Goal: Contribute content: Add original content to the website for others to see

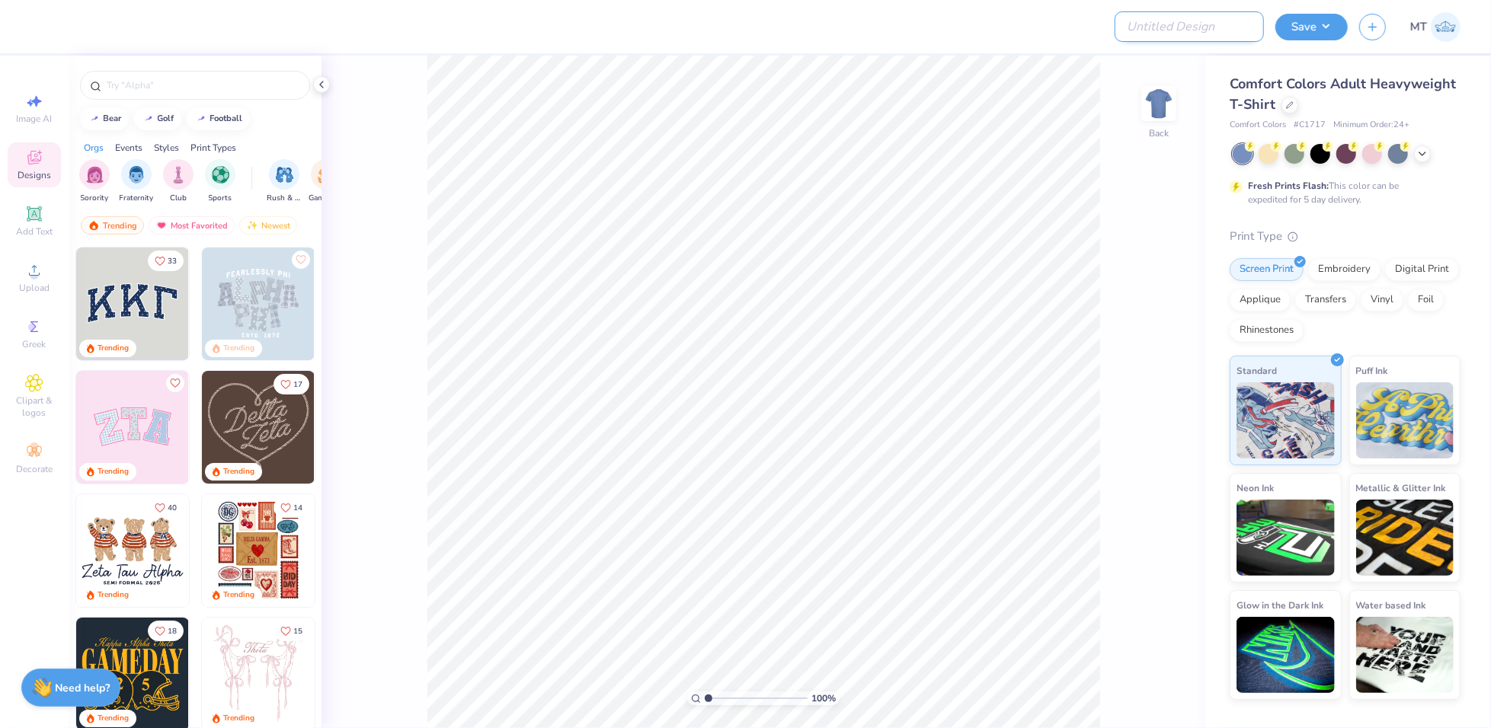
click at [1188, 37] on input "Design Title" at bounding box center [1188, 26] width 149 height 30
paste input "FPS239330"
type input "FPS239330"
click at [1286, 108] on div at bounding box center [1289, 103] width 17 height 17
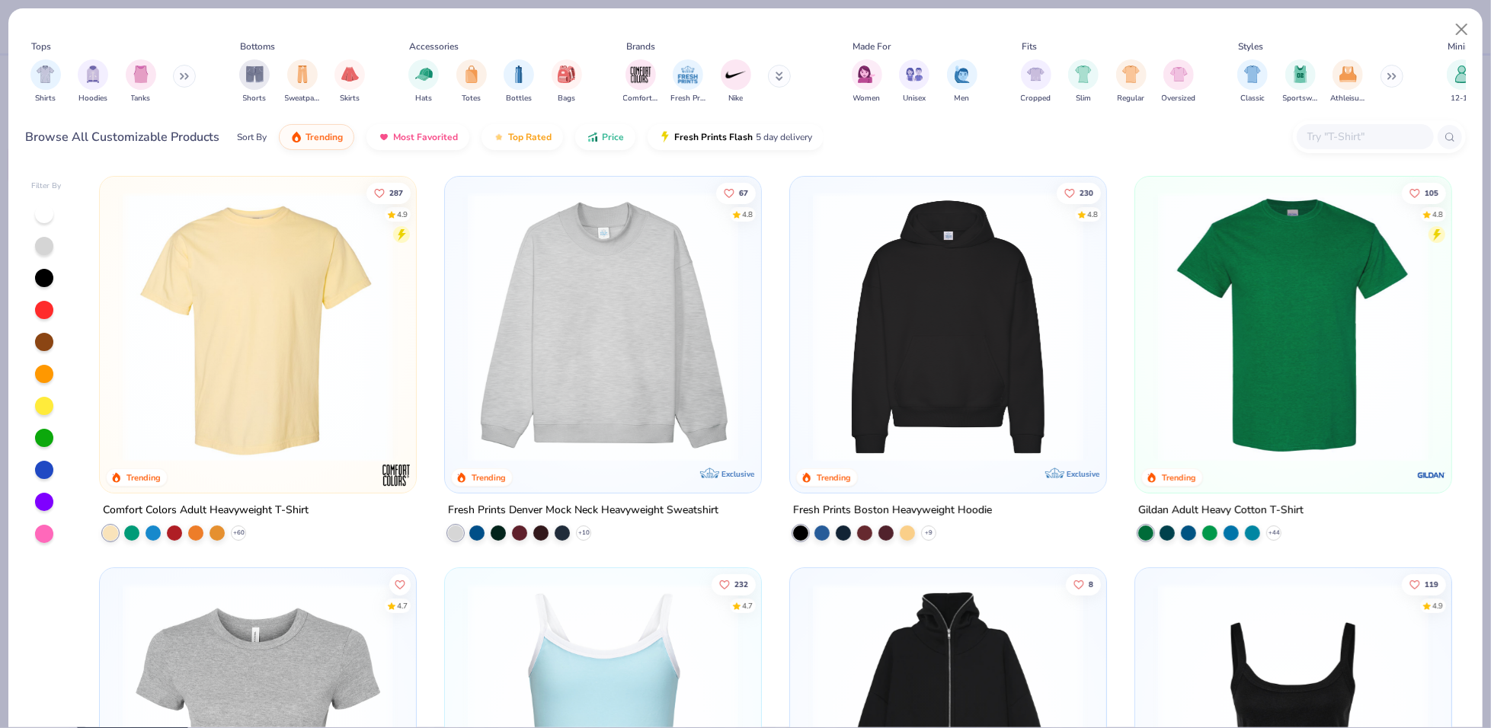
click at [976, 283] on img at bounding box center [948, 327] width 286 height 270
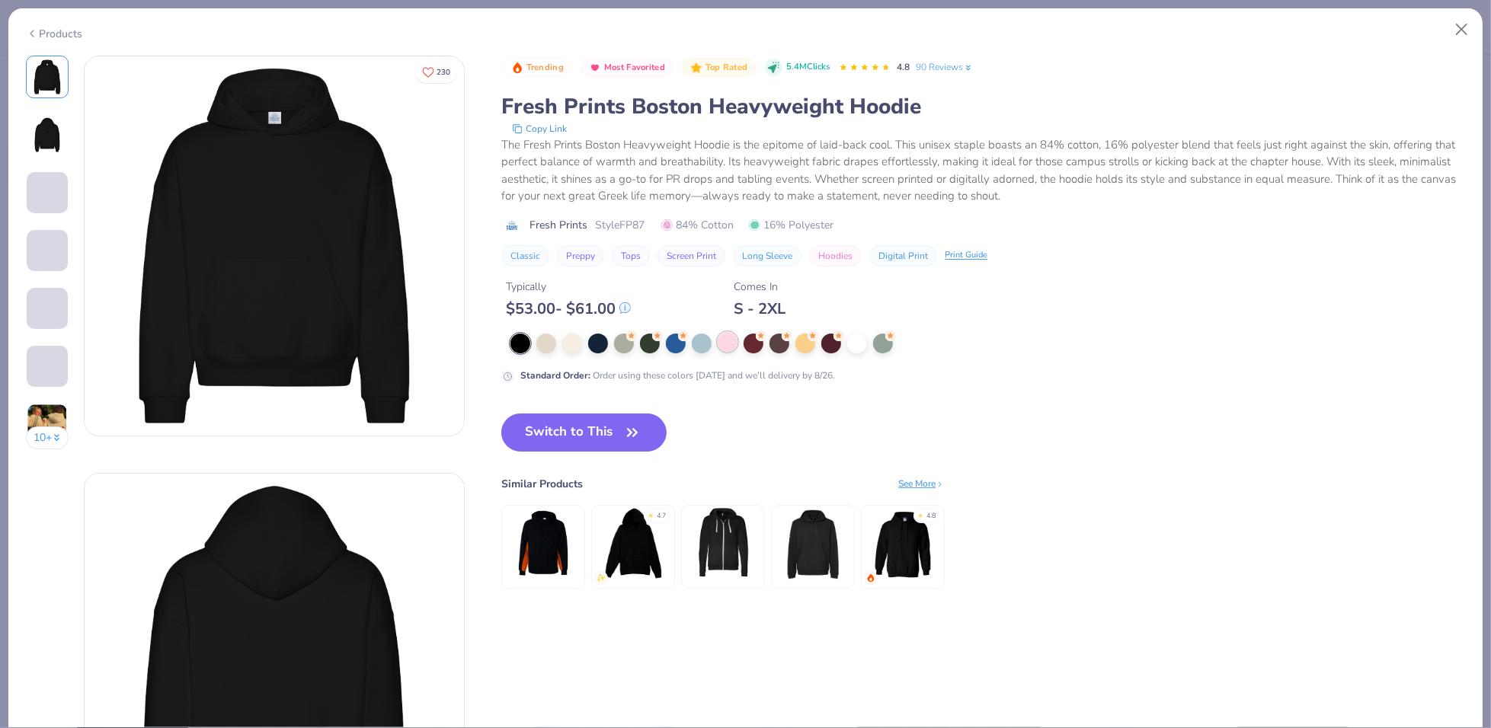
click at [734, 342] on div at bounding box center [728, 342] width 20 height 20
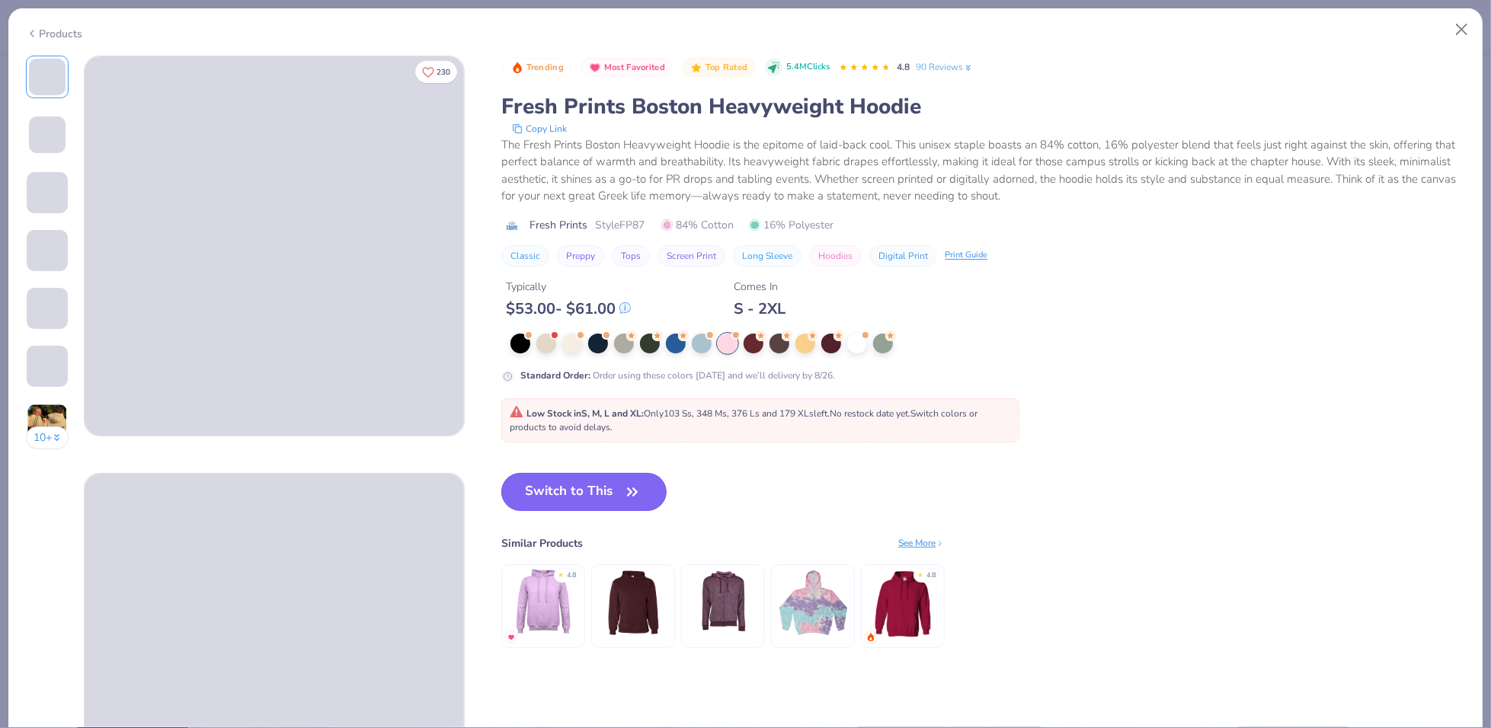
click at [627, 481] on icon "button" at bounding box center [632, 491] width 21 height 21
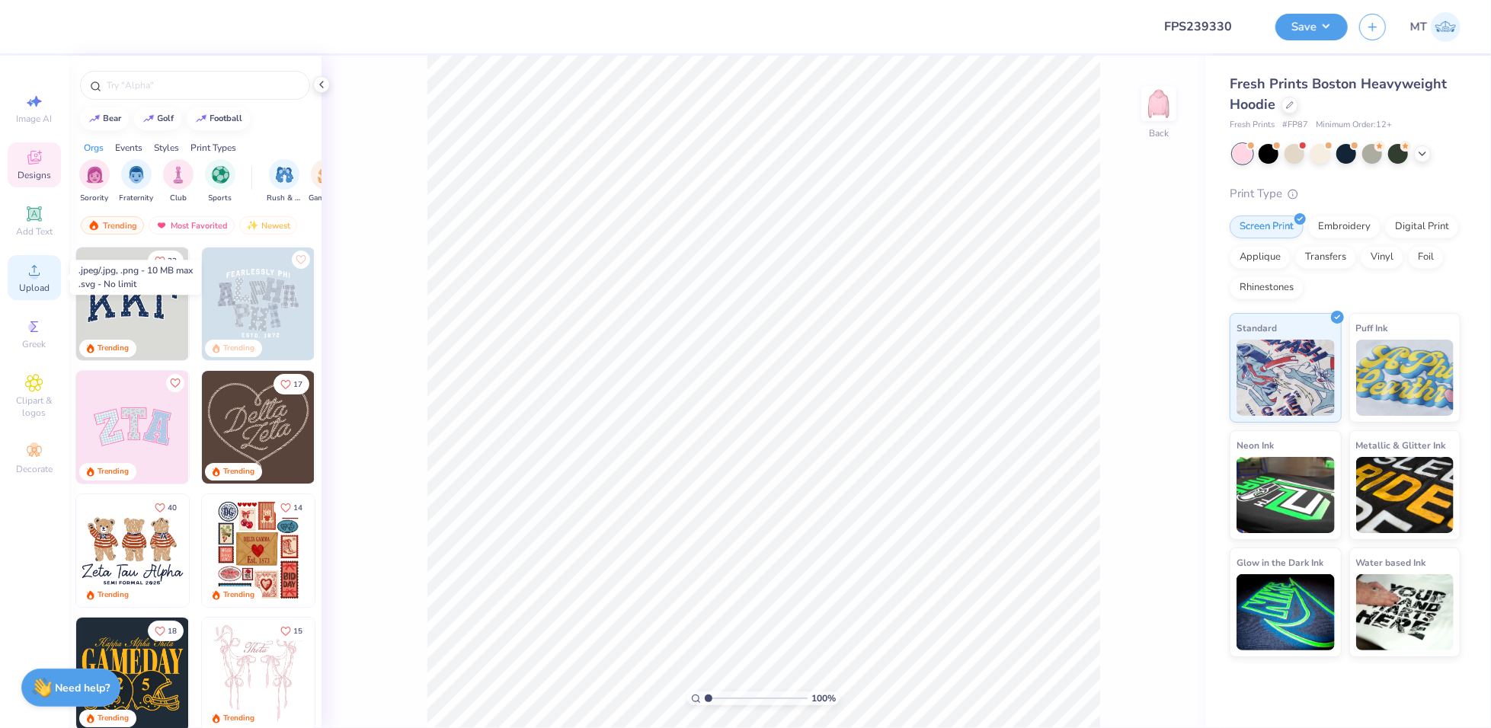
click at [26, 290] on span "Upload" at bounding box center [34, 288] width 30 height 12
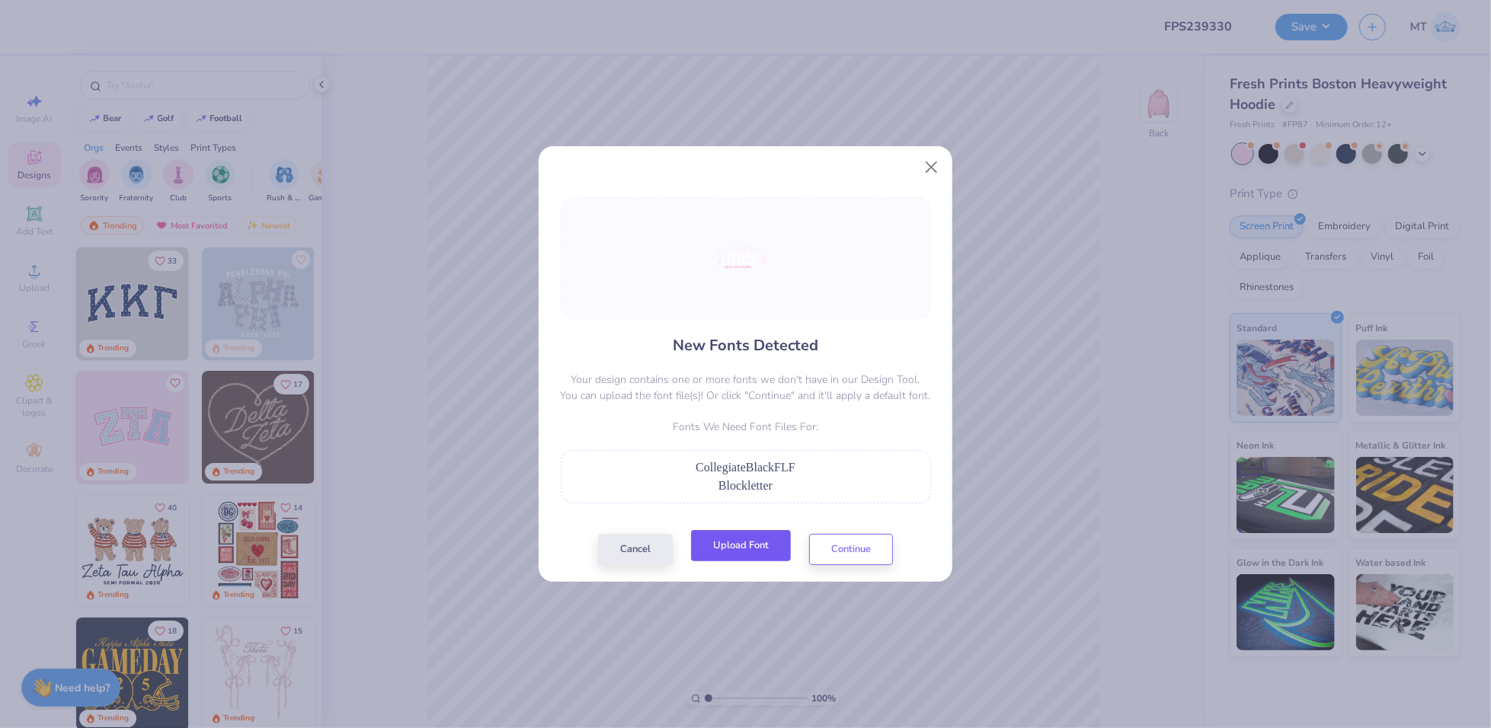
click at [767, 539] on button "Upload Font" at bounding box center [741, 545] width 100 height 31
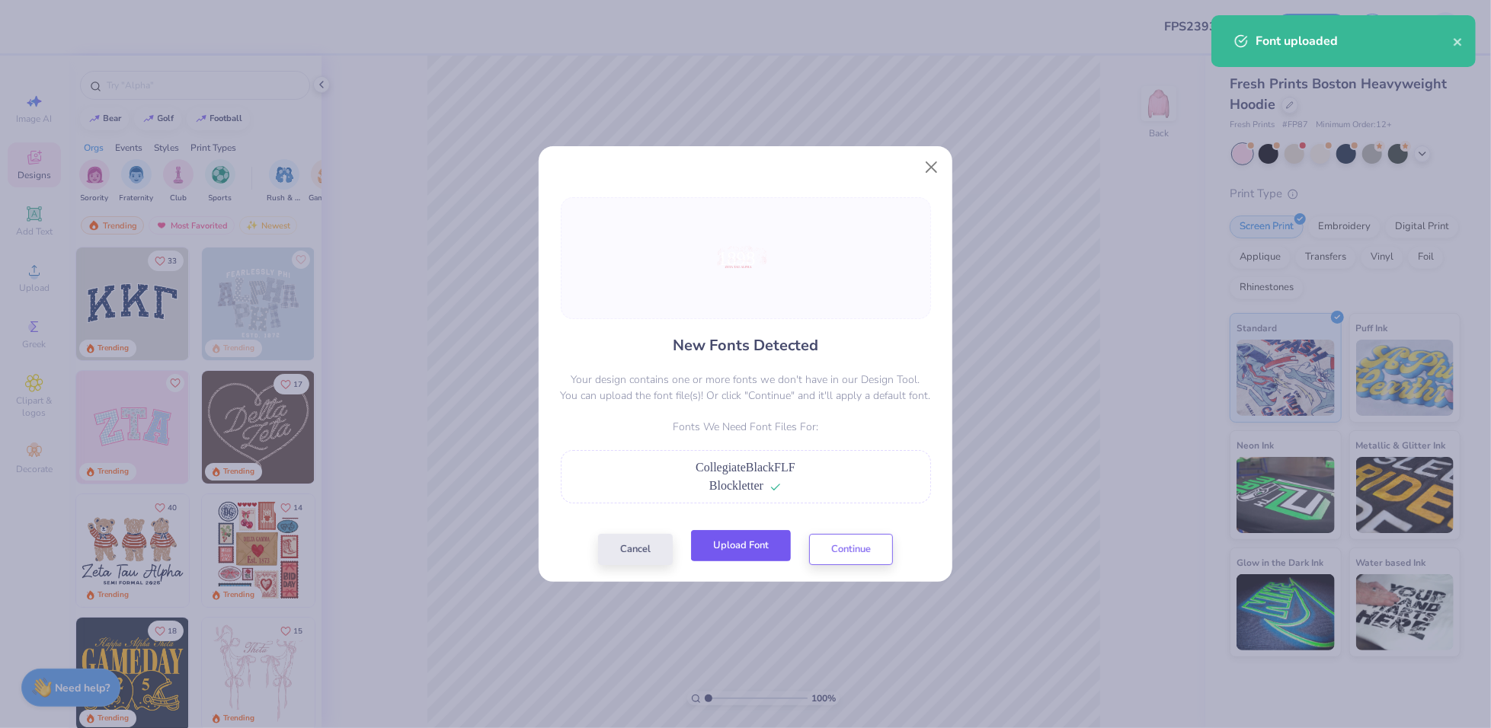
click at [724, 549] on button "Upload Font" at bounding box center [741, 545] width 100 height 31
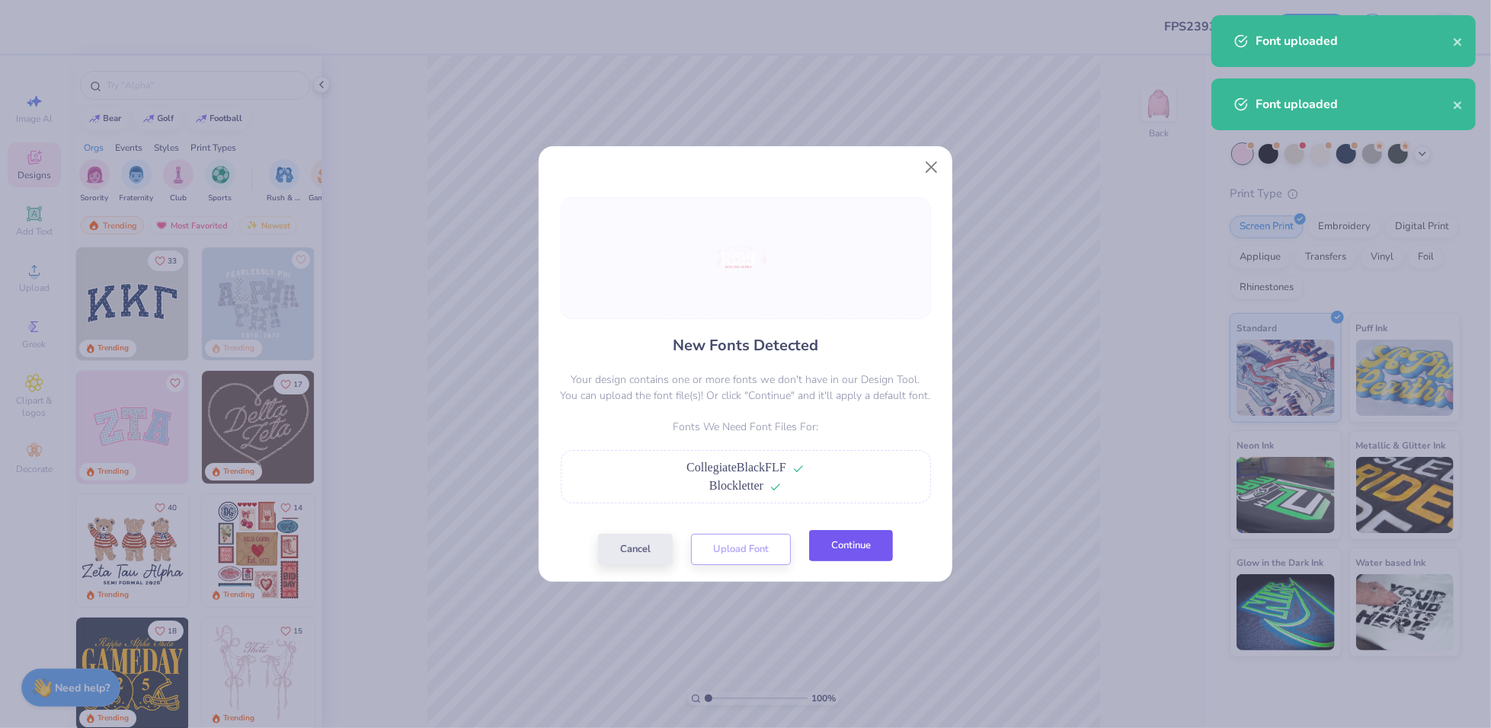
click at [869, 546] on button "Continue" at bounding box center [851, 545] width 84 height 31
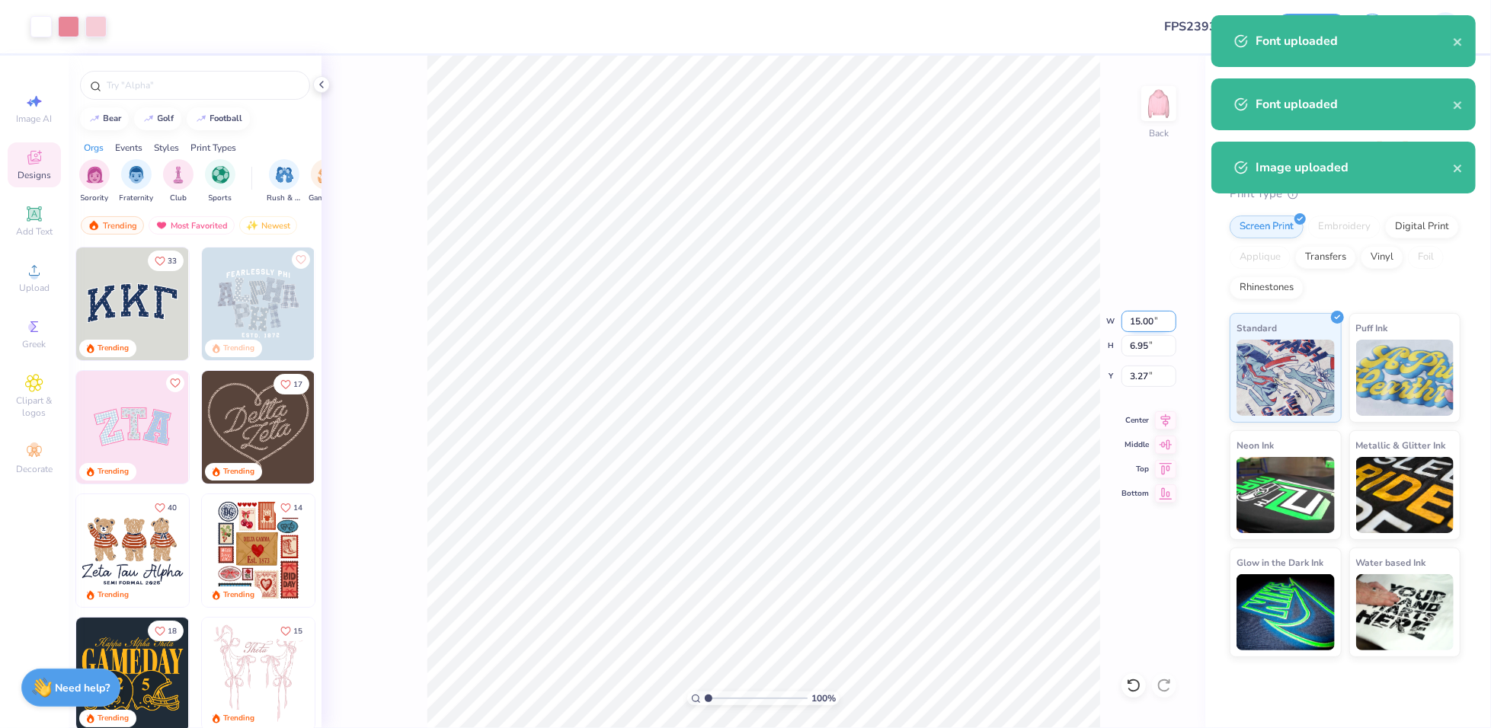
click at [1132, 325] on input "15.00" at bounding box center [1148, 321] width 55 height 21
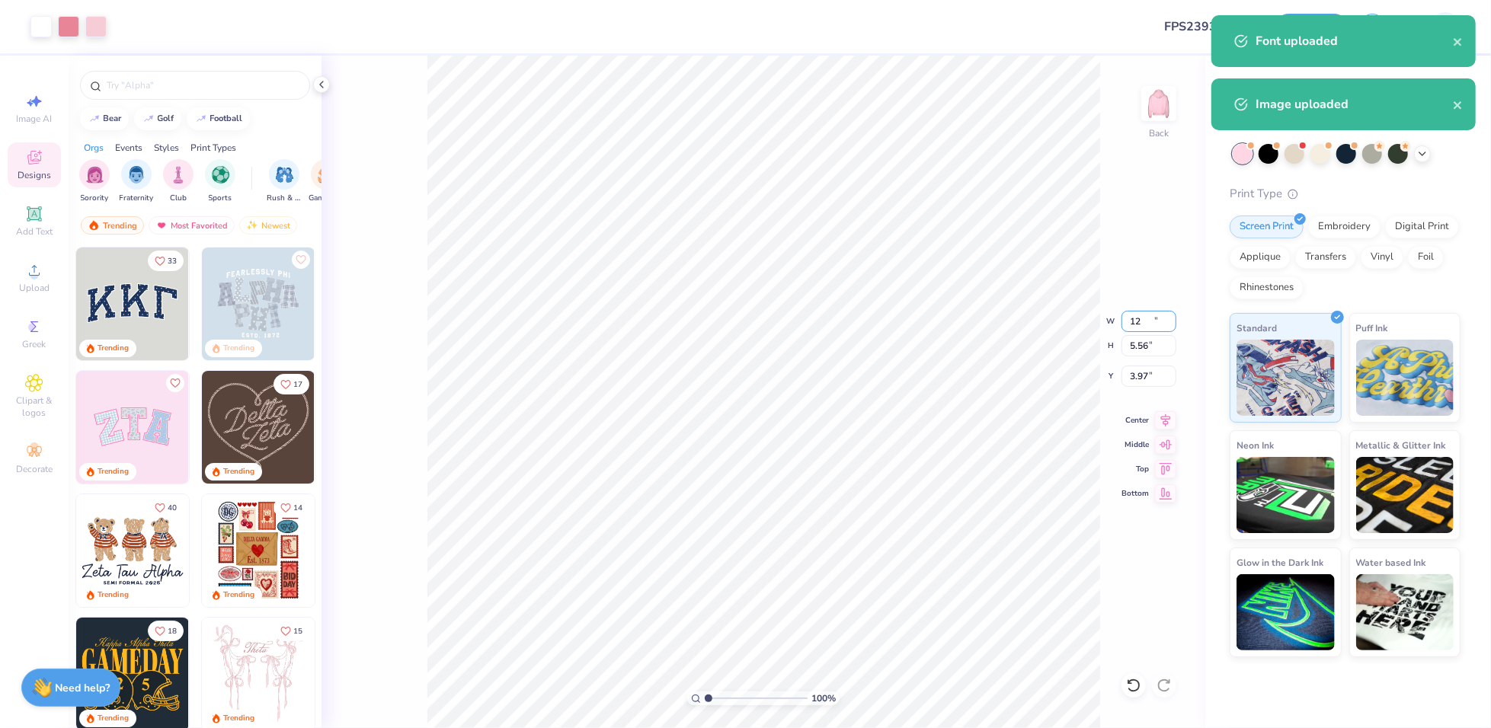
type input "12.00"
type input "5.56"
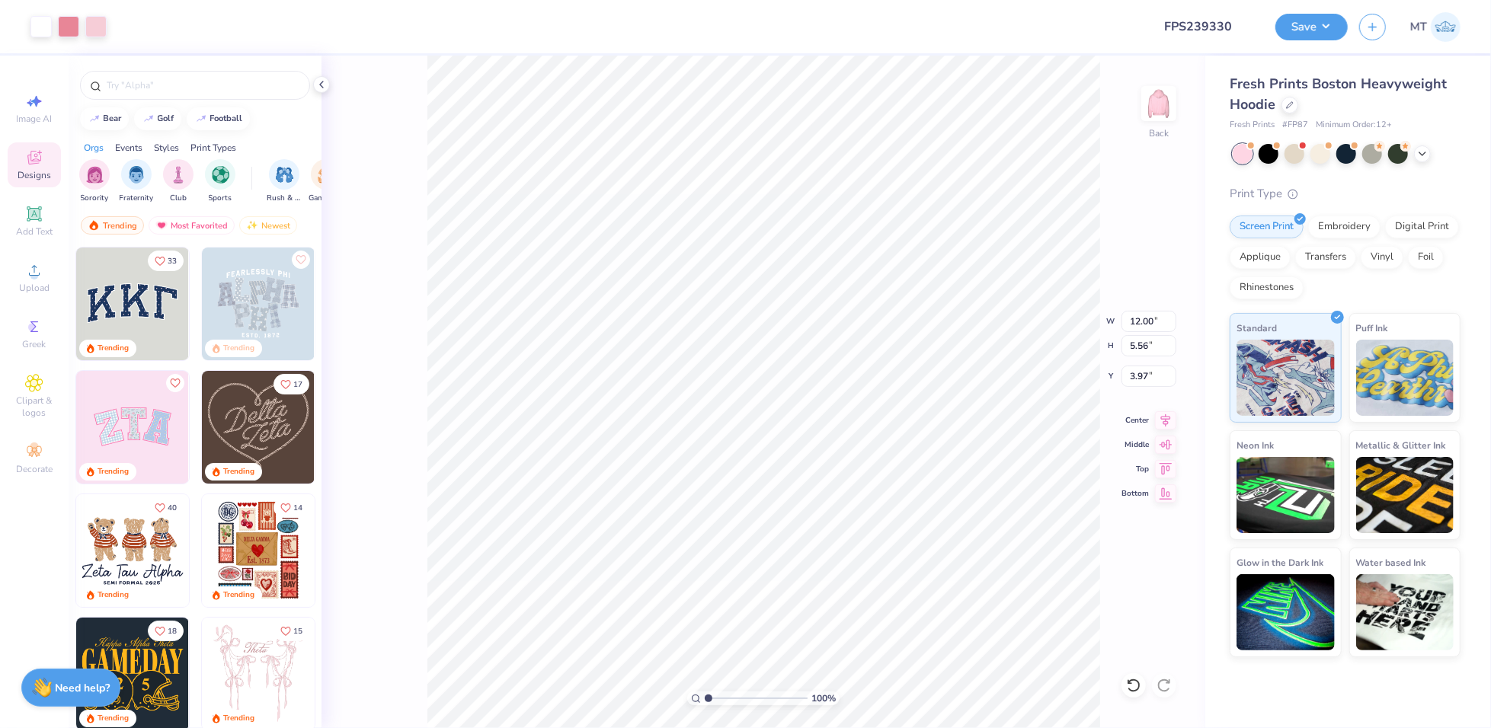
type input "3.00"
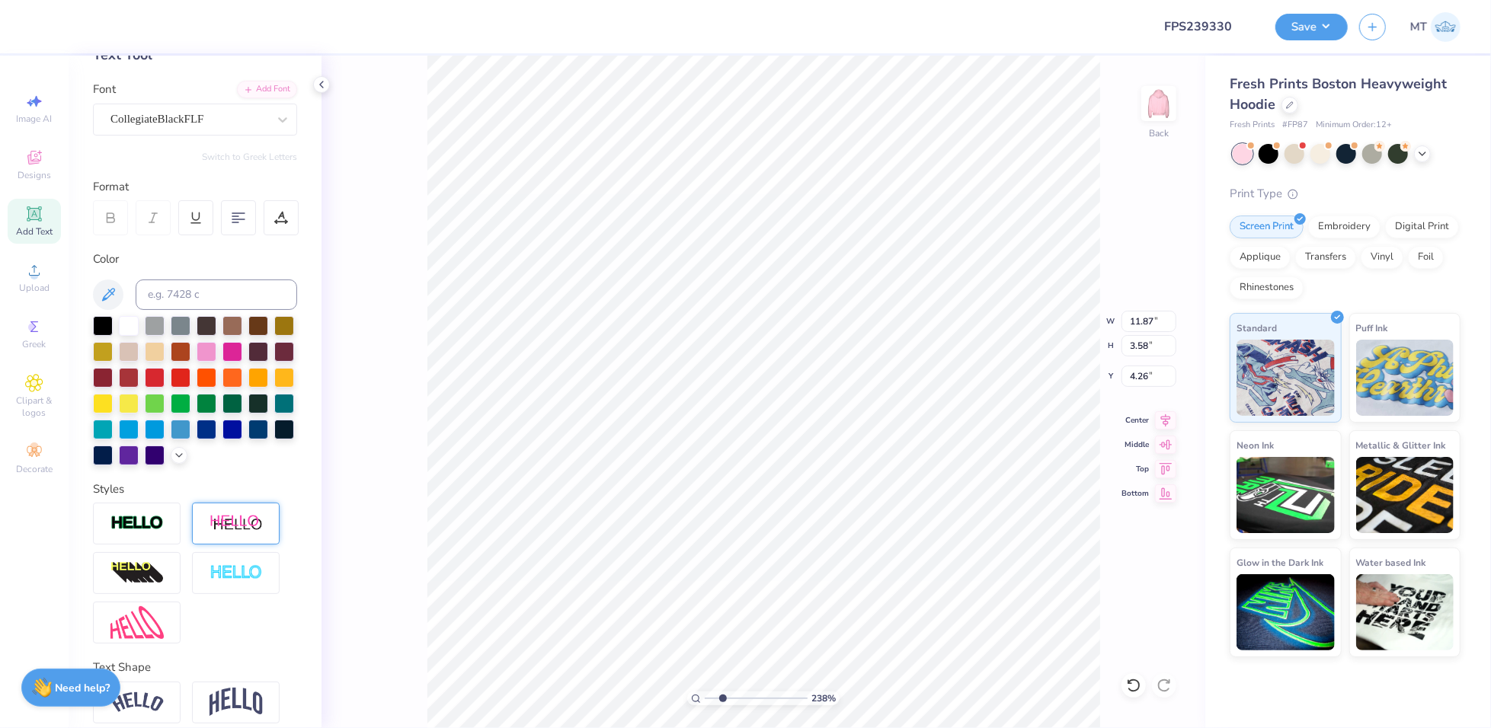
scroll to position [182, 0]
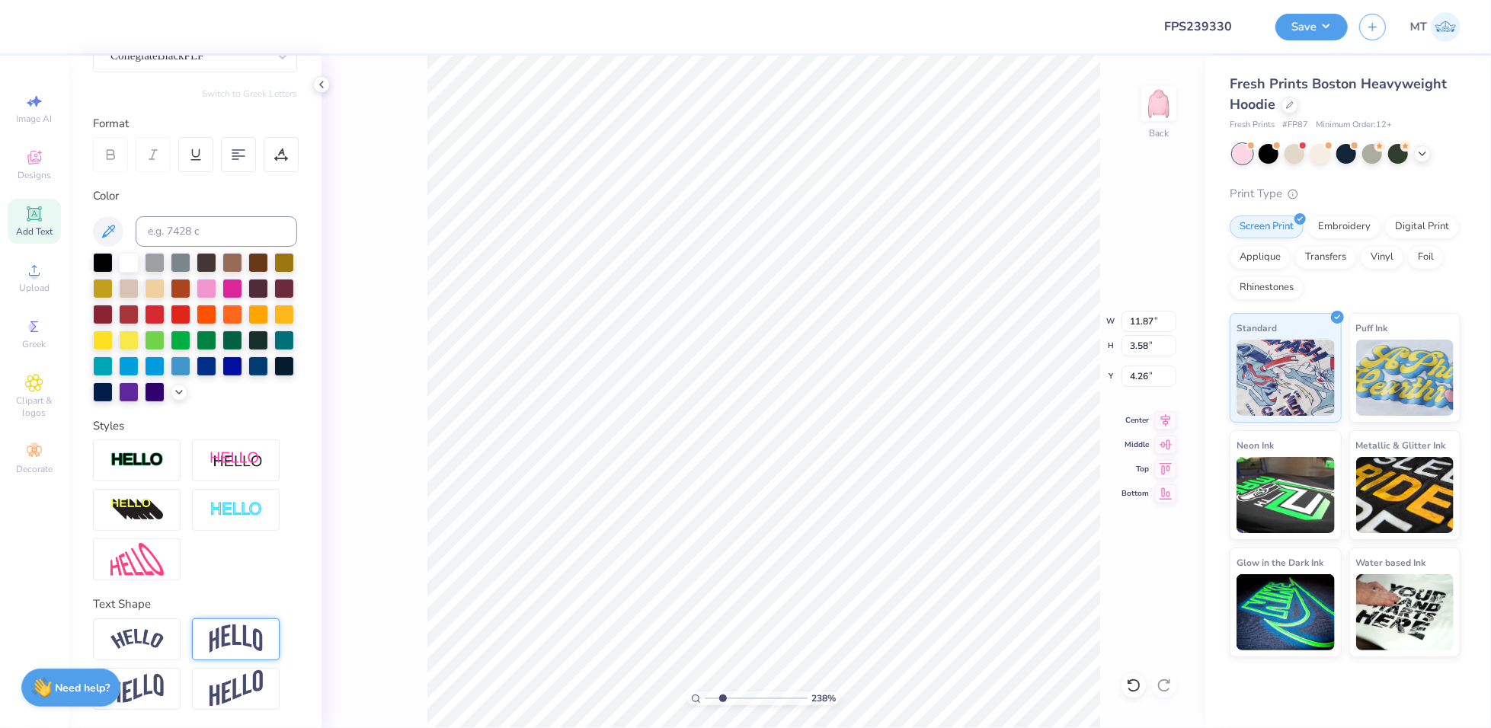
click at [235, 647] on img at bounding box center [235, 639] width 53 height 29
type input "2.38198855896972"
type input "11.85"
type input "6.26"
type input "3.43"
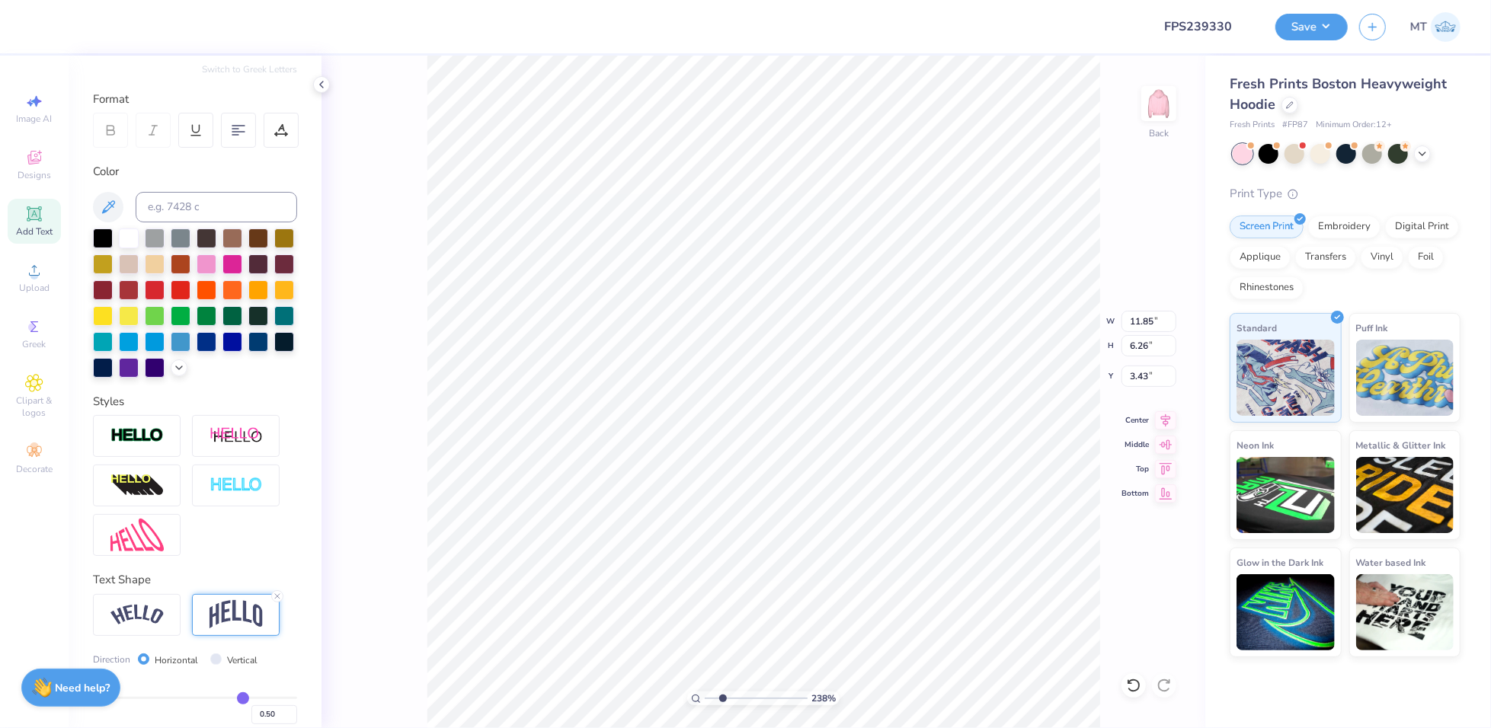
scroll to position [270, 0]
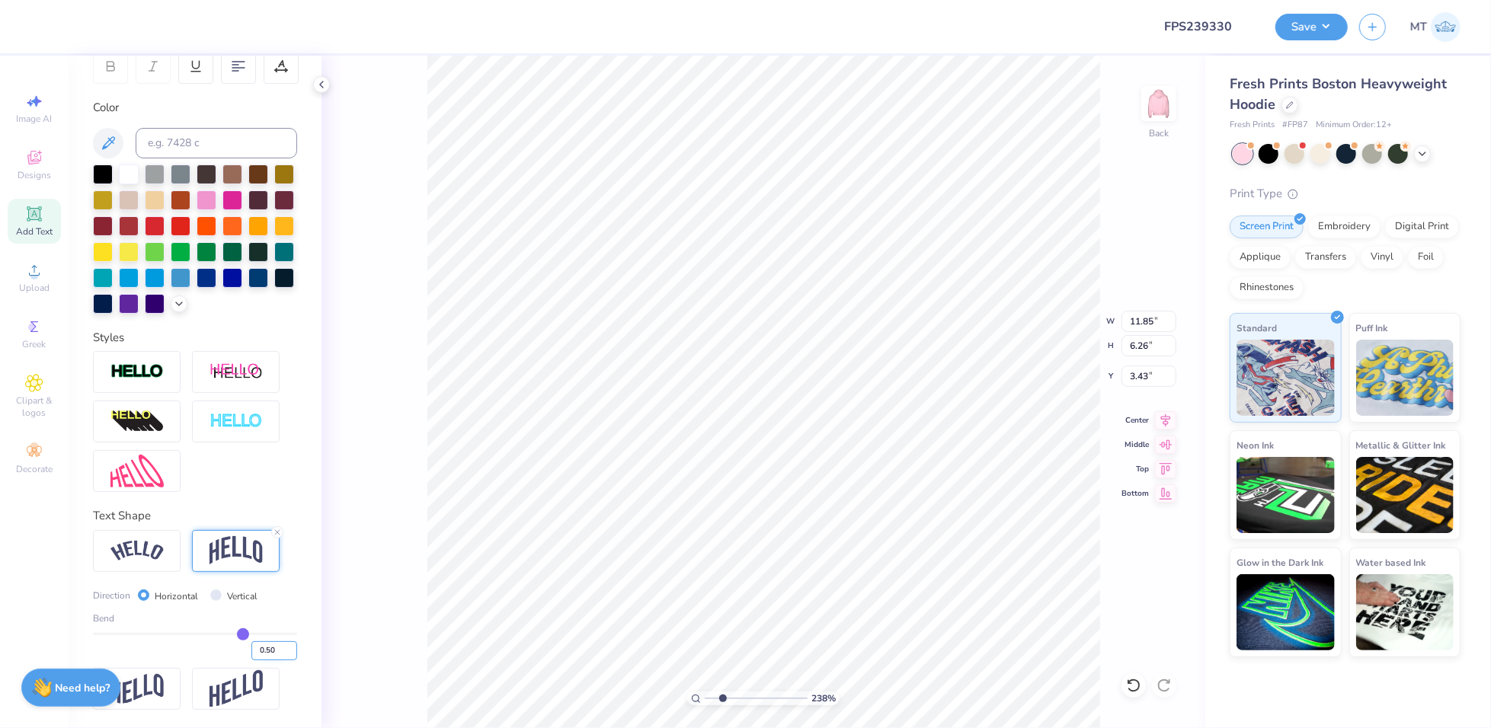
click at [264, 656] on input "0.50" at bounding box center [274, 650] width 46 height 19
type input "0.20"
type input "0.2"
type input "2.38198855896972"
type input "4.75"
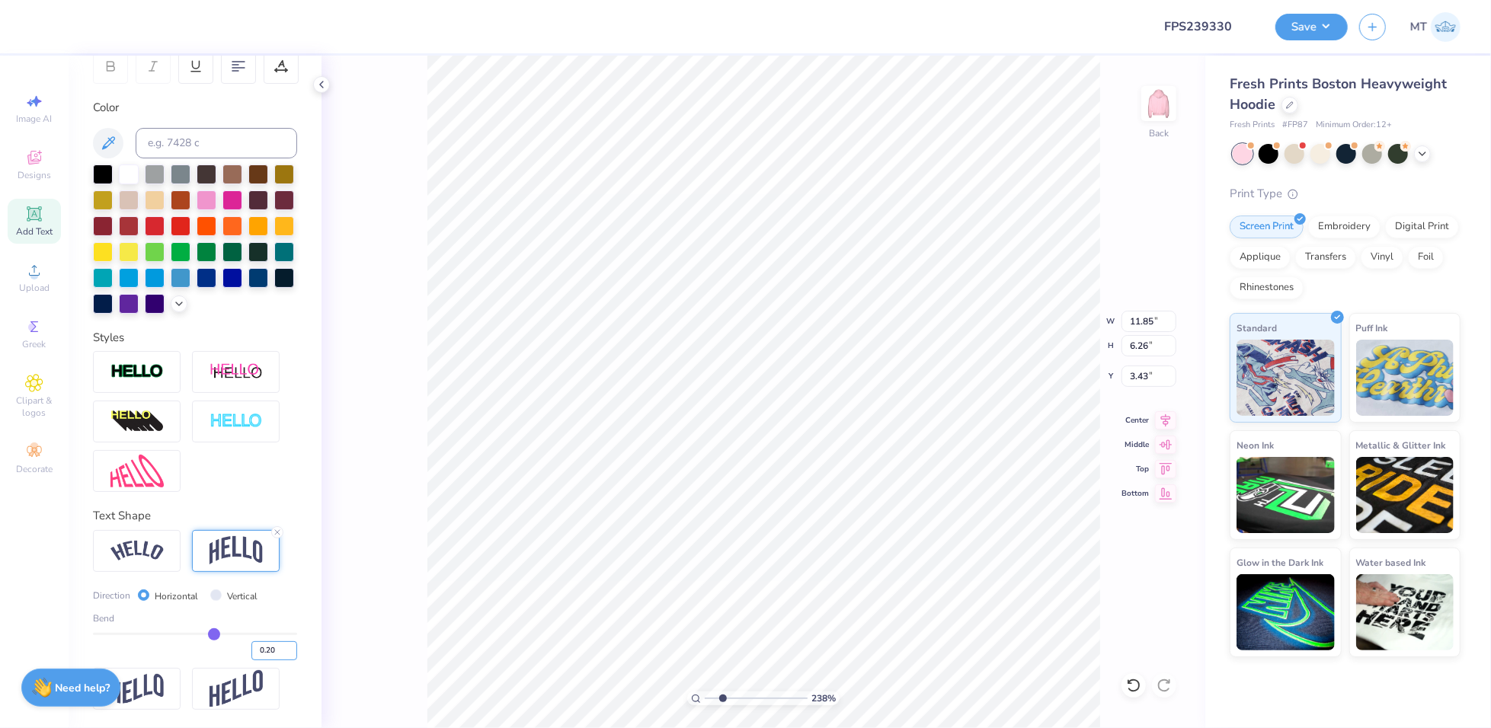
type input "4.19"
type input "2.38198855896972"
type input "3.23"
type input "2.38198855896972"
type input "12.00"
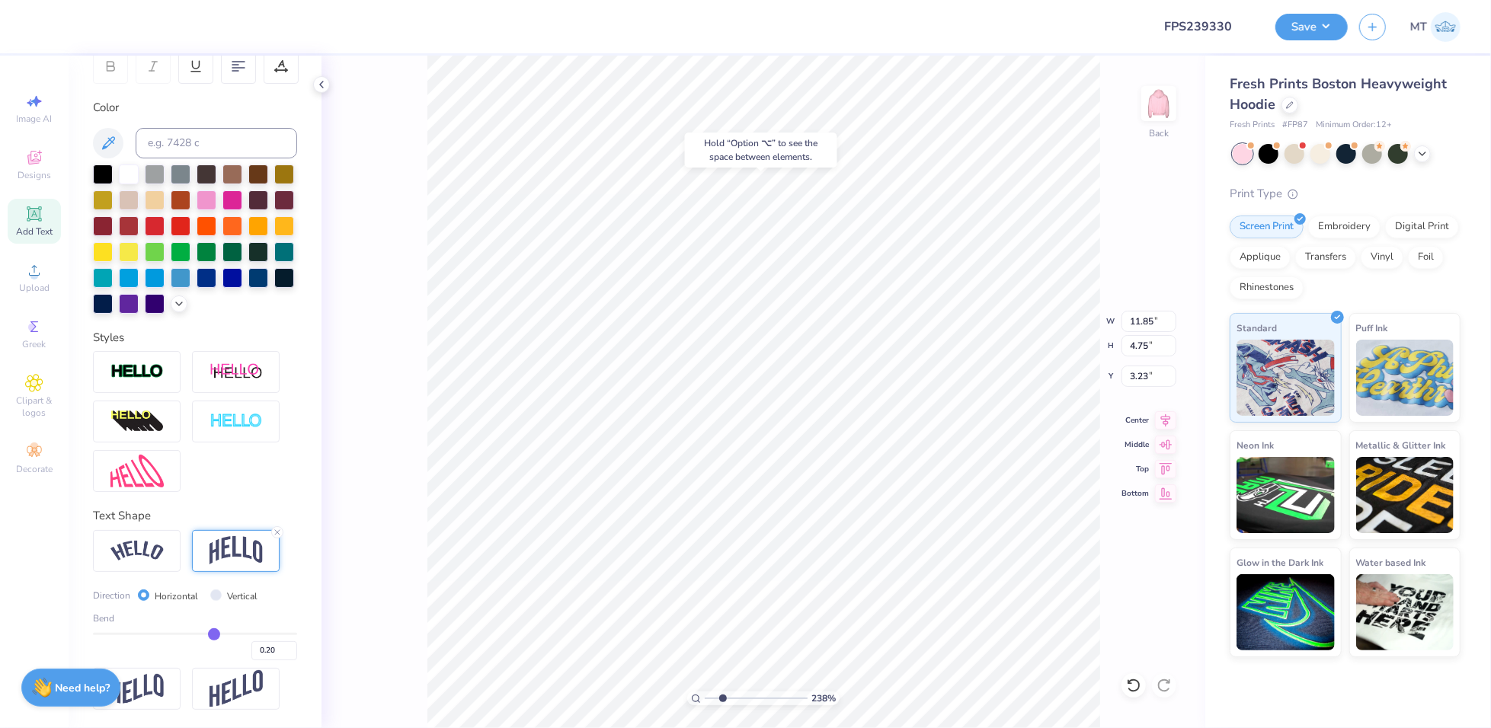
type input "5.54"
type input "3.00"
click at [142, 417] on img at bounding box center [136, 422] width 53 height 24
type input "7.2845481503304"
type input "15.40"
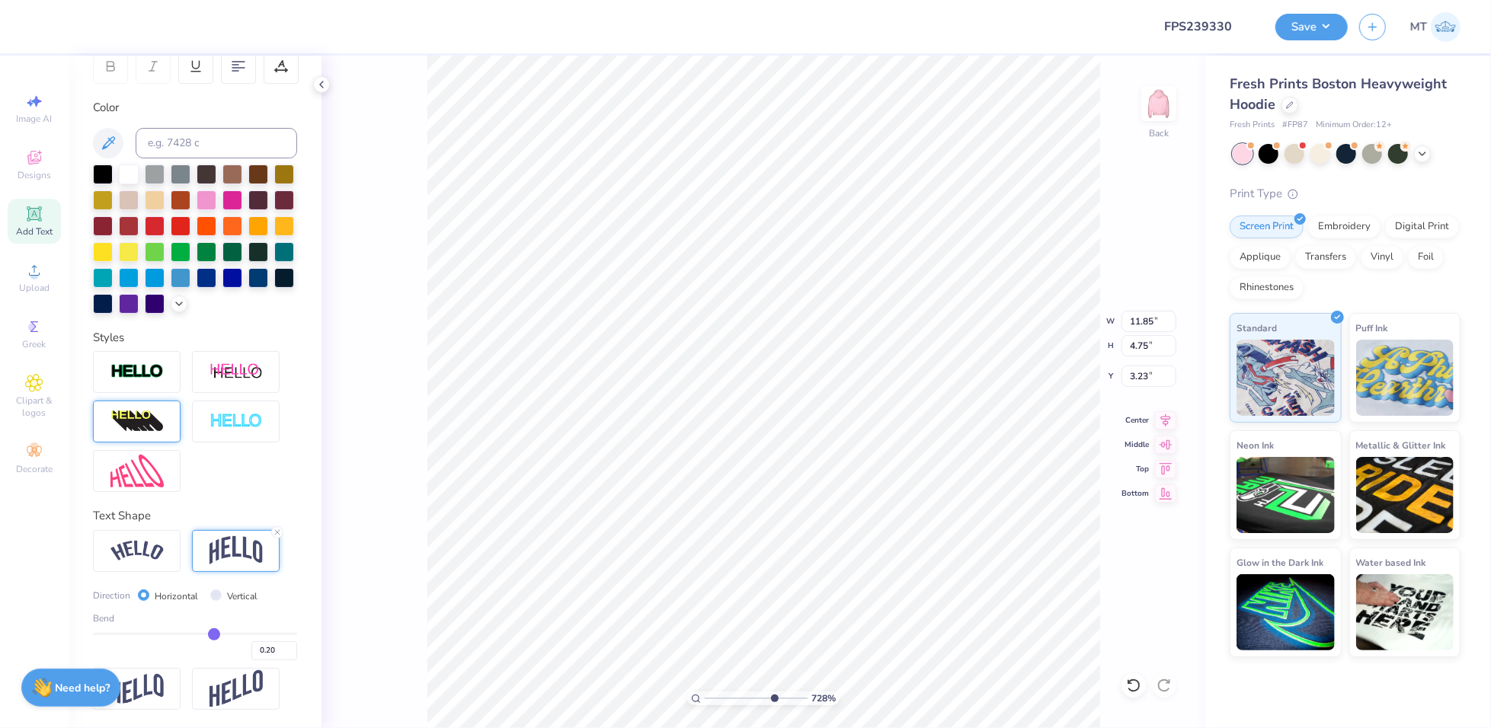
type input "6.17"
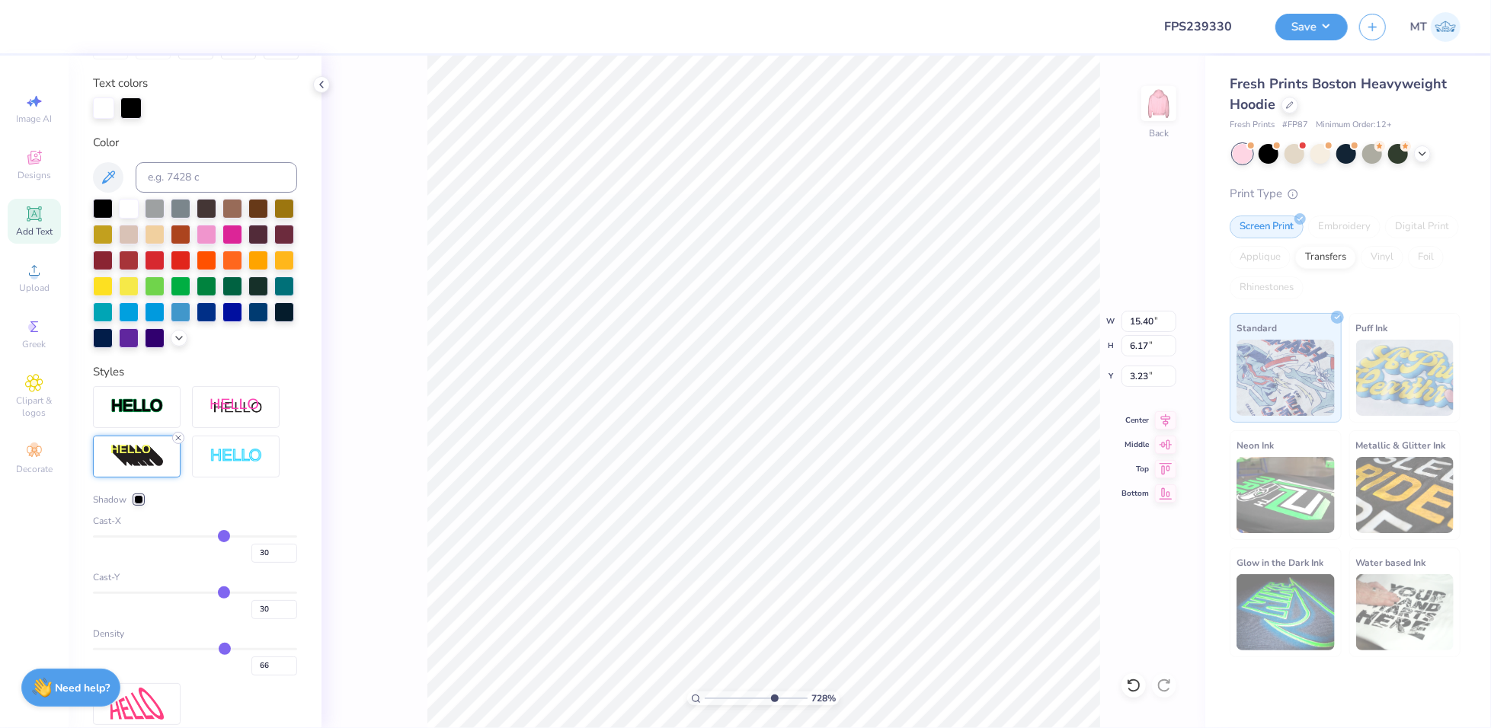
click at [181, 443] on icon at bounding box center [178, 437] width 9 height 9
type input "7.2845481503304"
type input "11.85"
type input "4.75"
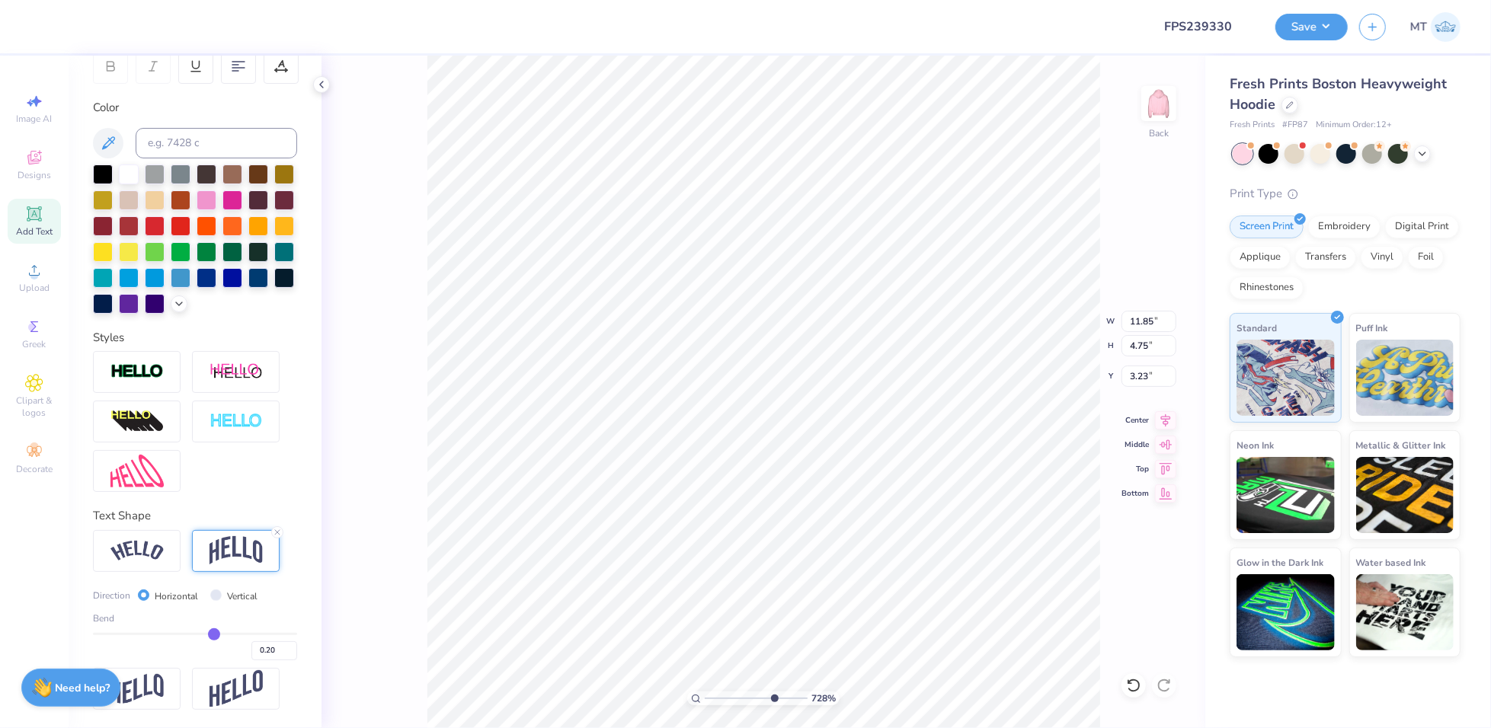
type input "7.2845481503304"
type input "15.40"
type input "6.17"
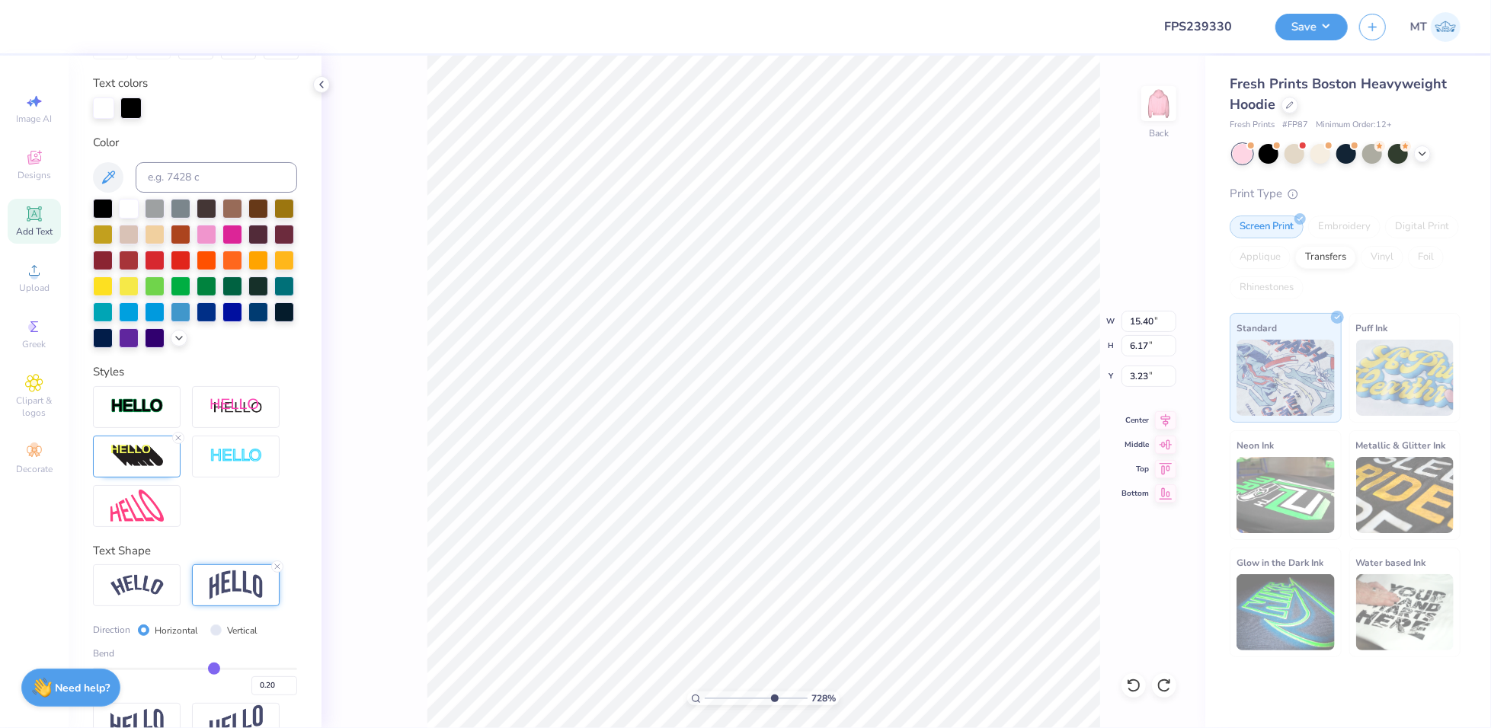
type input "7.2845481503304"
type input "11.85"
type input "4.75"
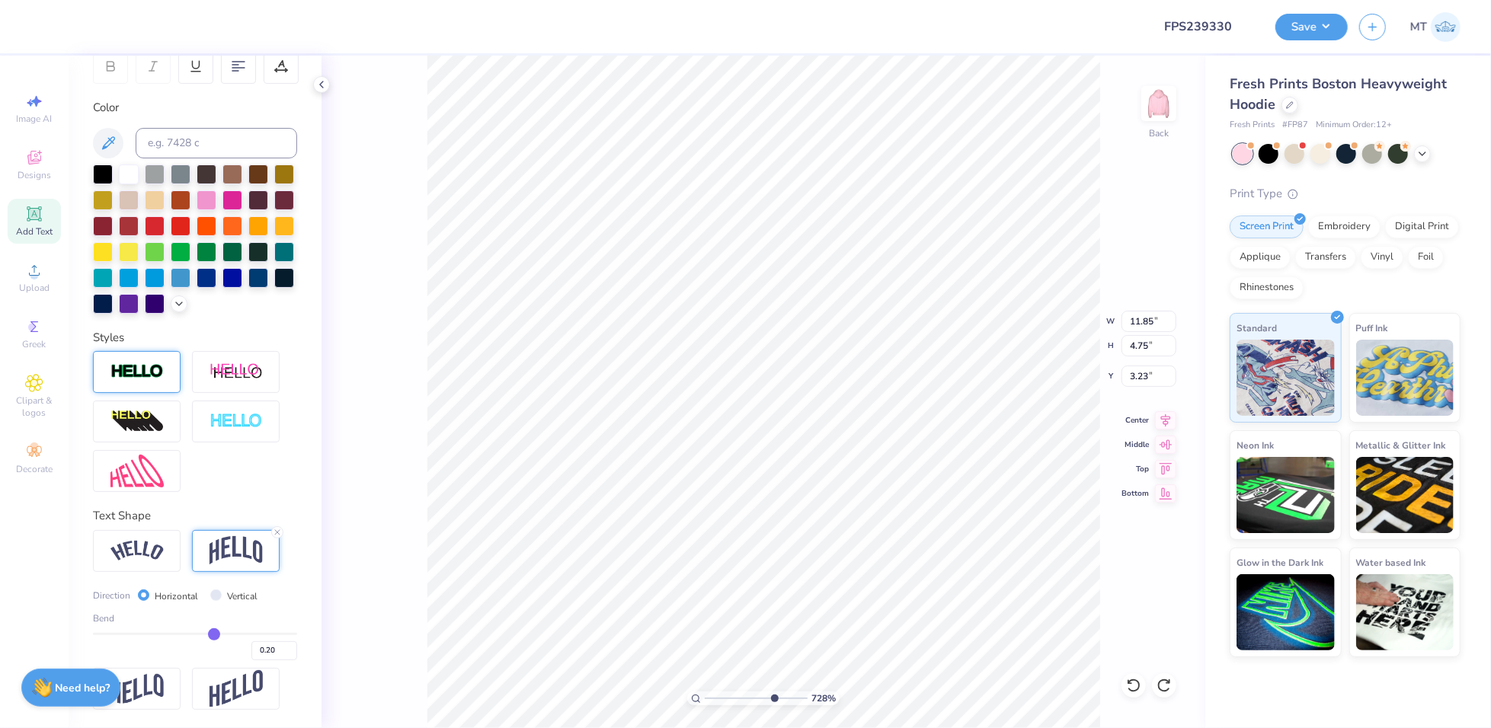
click at [117, 370] on img at bounding box center [136, 372] width 53 height 18
type input "7.2845481503304"
type input "11.87"
type input "4.77"
type input "3.22"
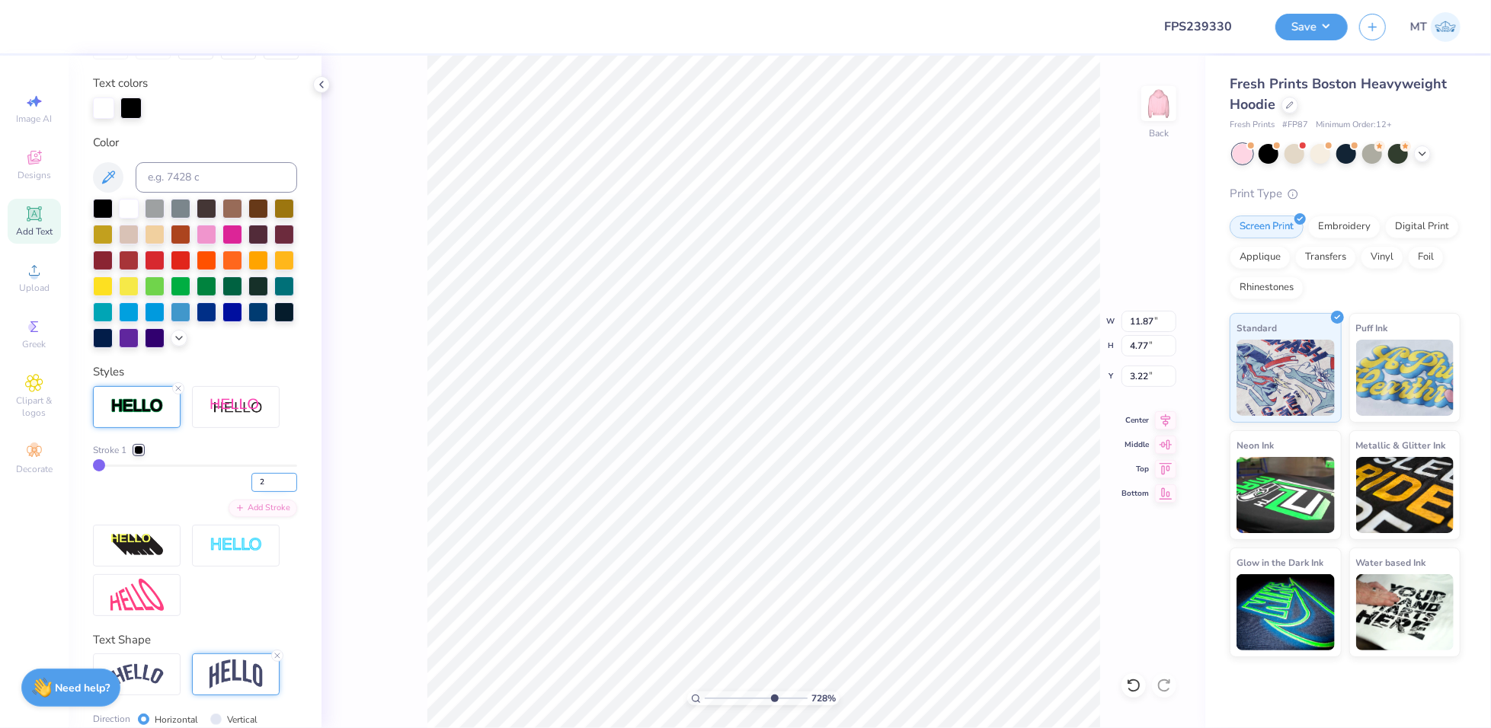
click at [277, 492] on input "2" at bounding box center [274, 482] width 46 height 19
type input "3"
click at [277, 492] on input "3" at bounding box center [274, 482] width 46 height 19
type input "7.2845481503304"
type input "3"
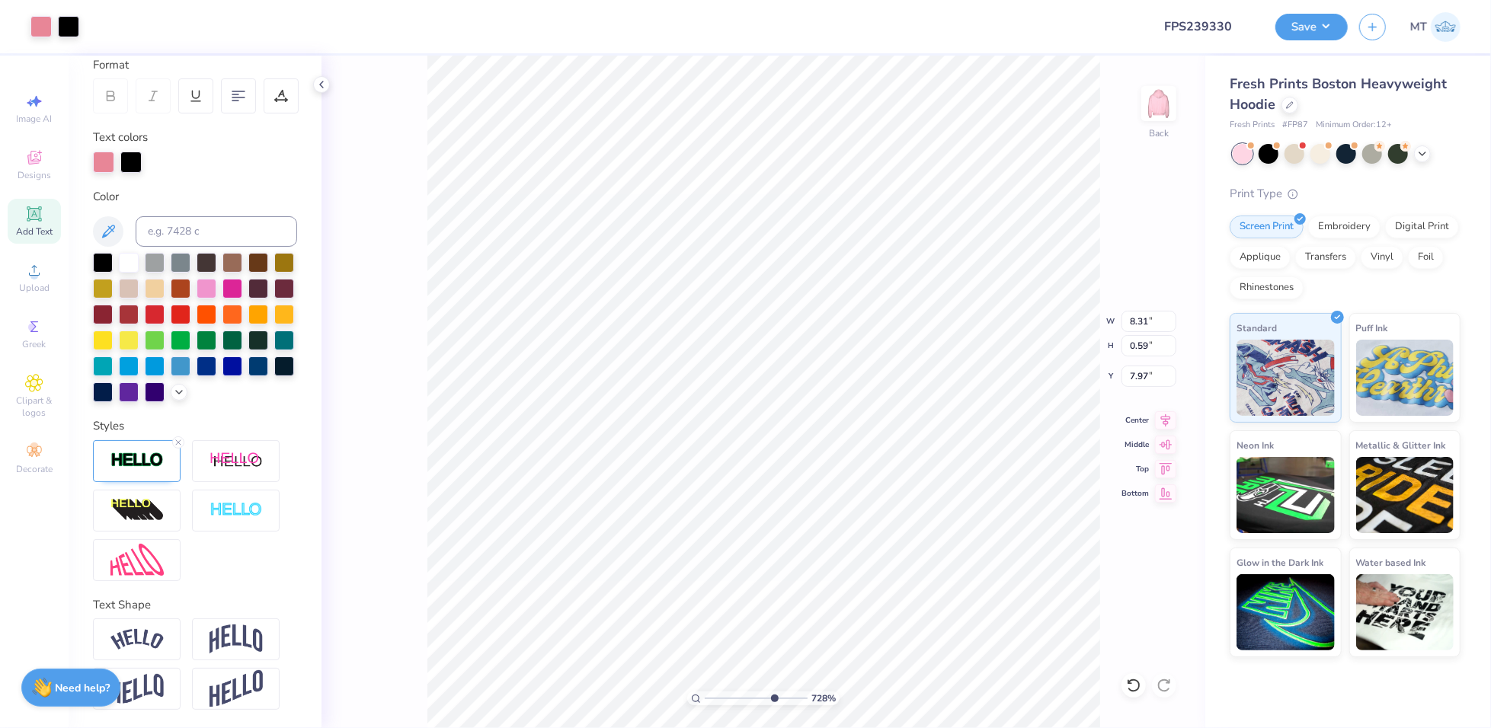
scroll to position [241, 0]
type input "7.2845481503304"
type input "8.32"
type input "0.57"
type input "8.03"
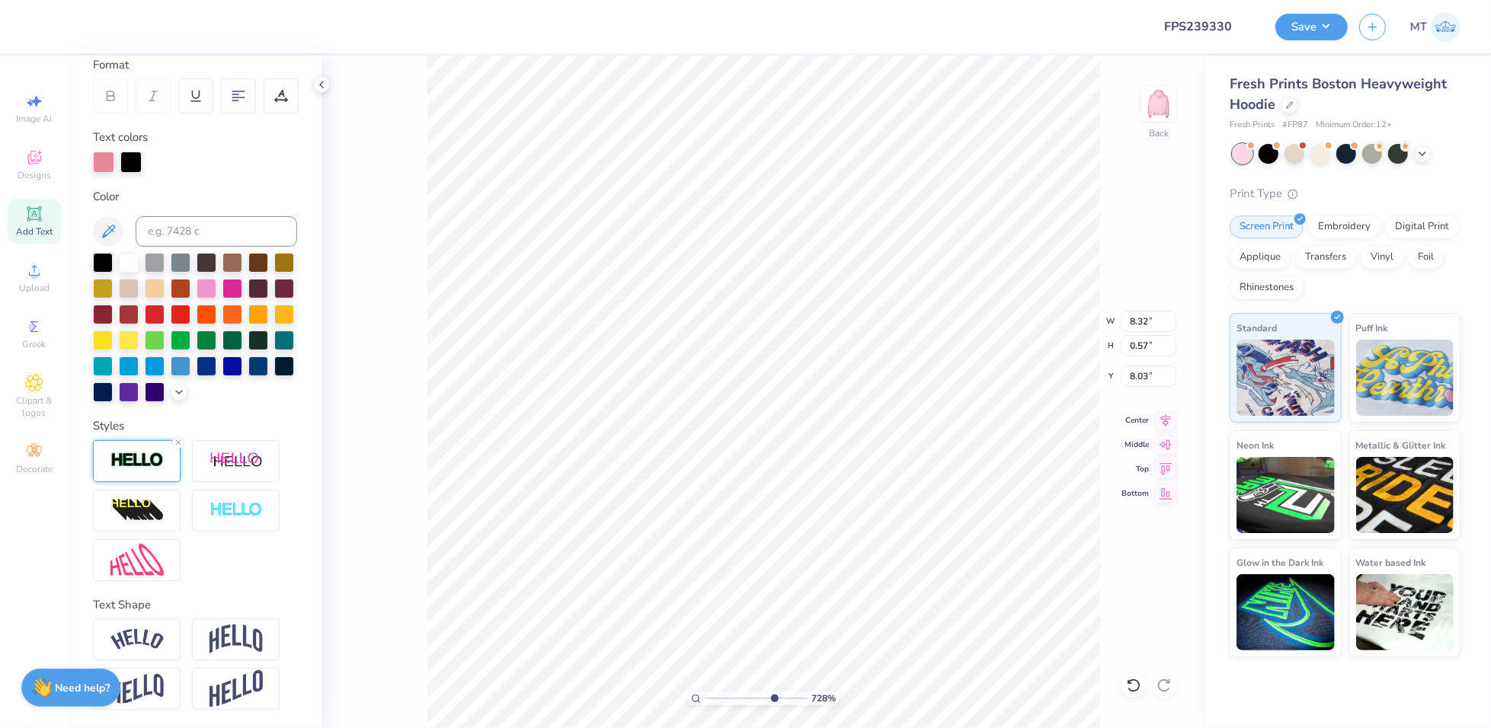
click at [127, 465] on img at bounding box center [136, 461] width 53 height 18
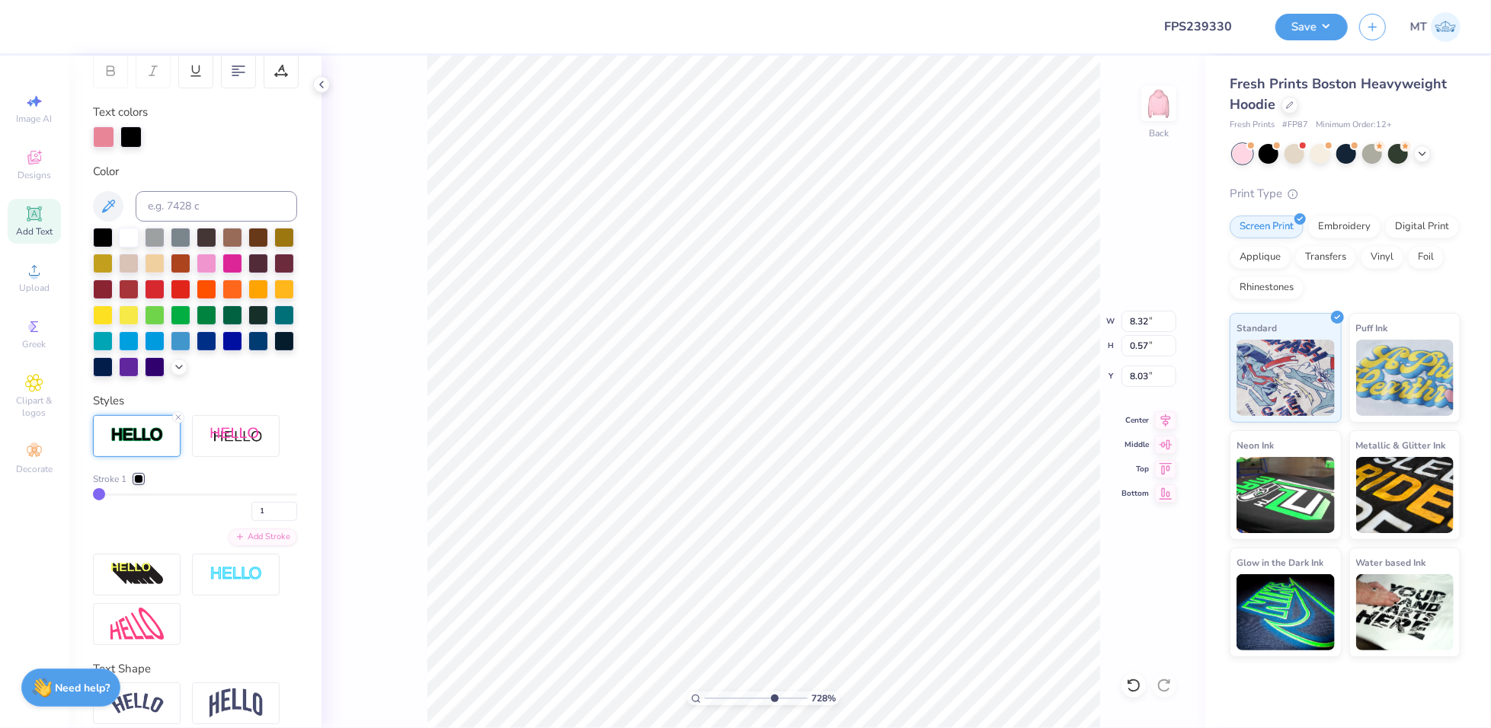
type input "7.2845481503304"
type input "8.31"
type input "0.59"
type input "7.97"
type input "7.2845481503304"
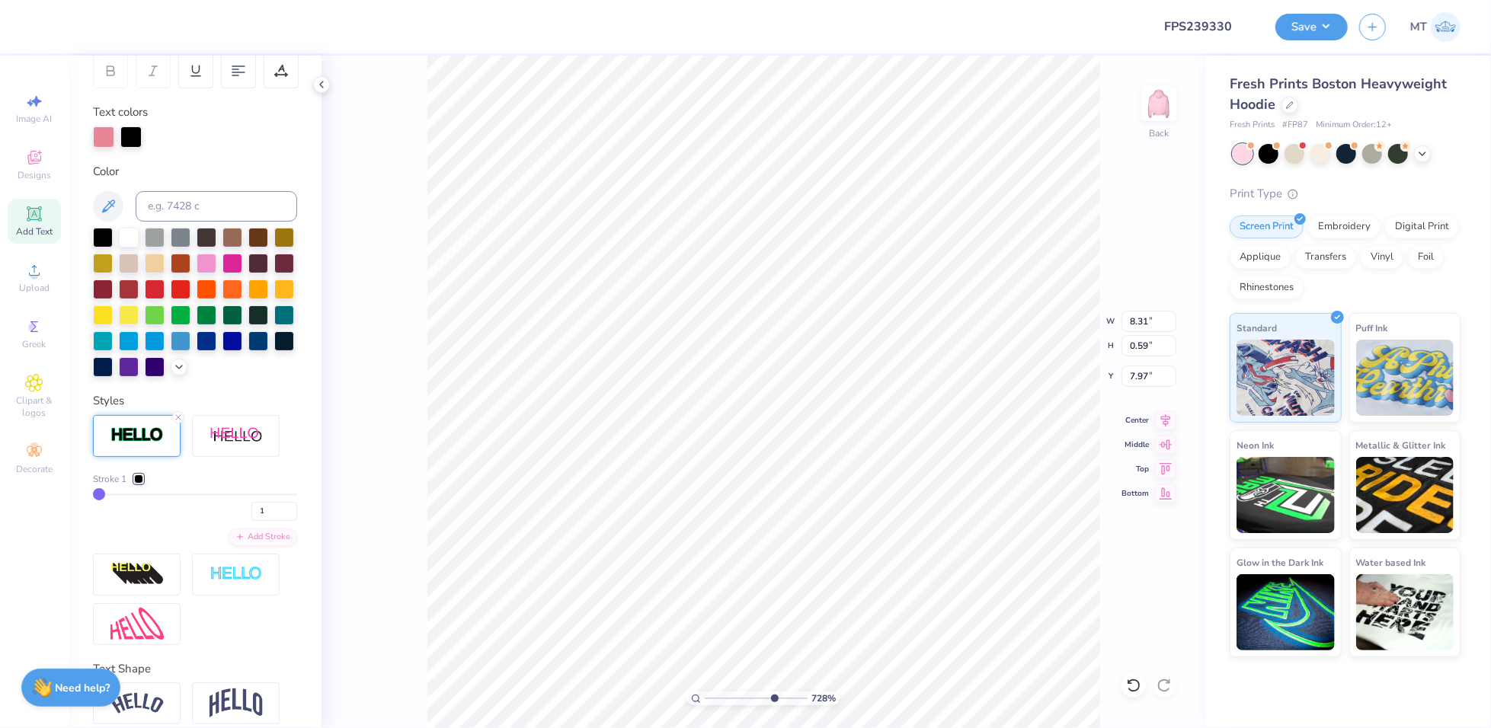
type input "8.32"
type input "0.57"
type input "8.03"
type input "7.2845481503304"
type input "11.91"
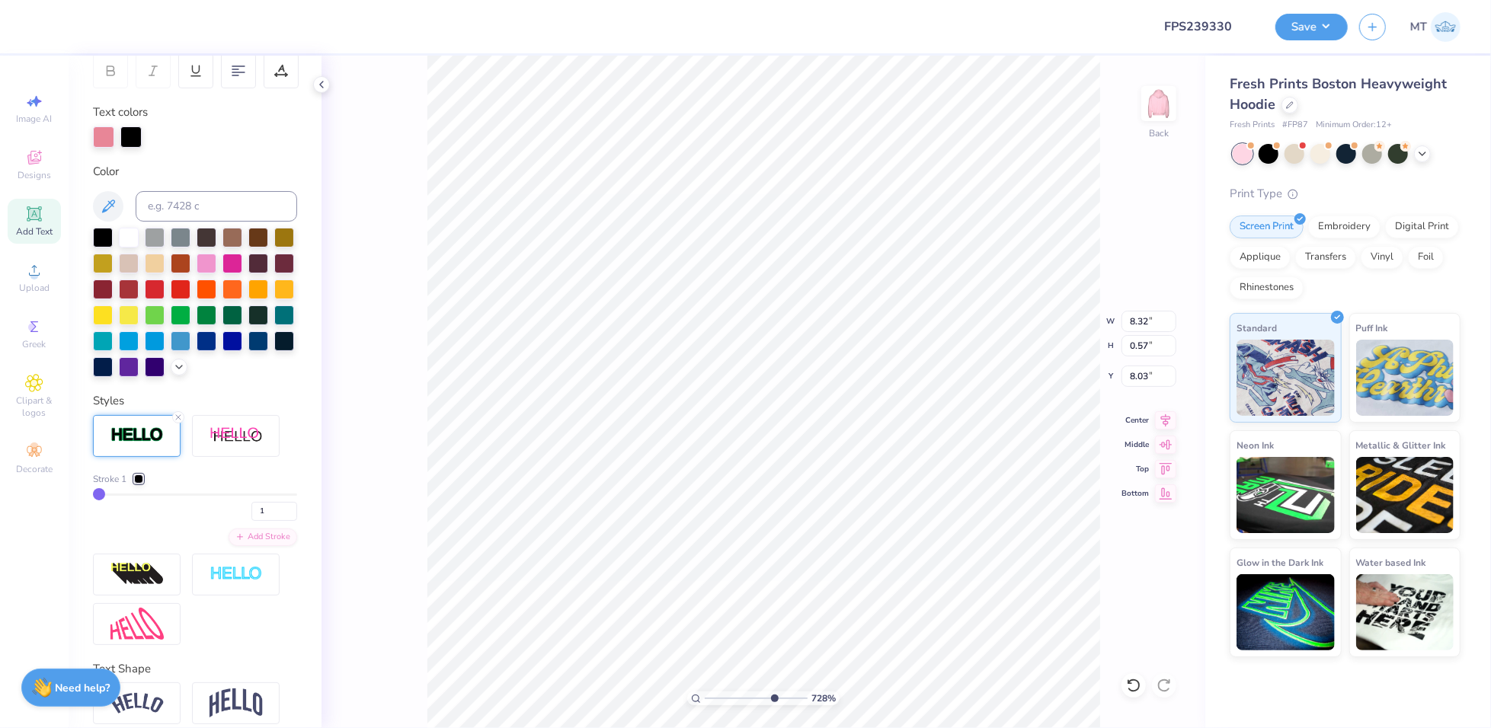
type input "4.81"
type input "3.19"
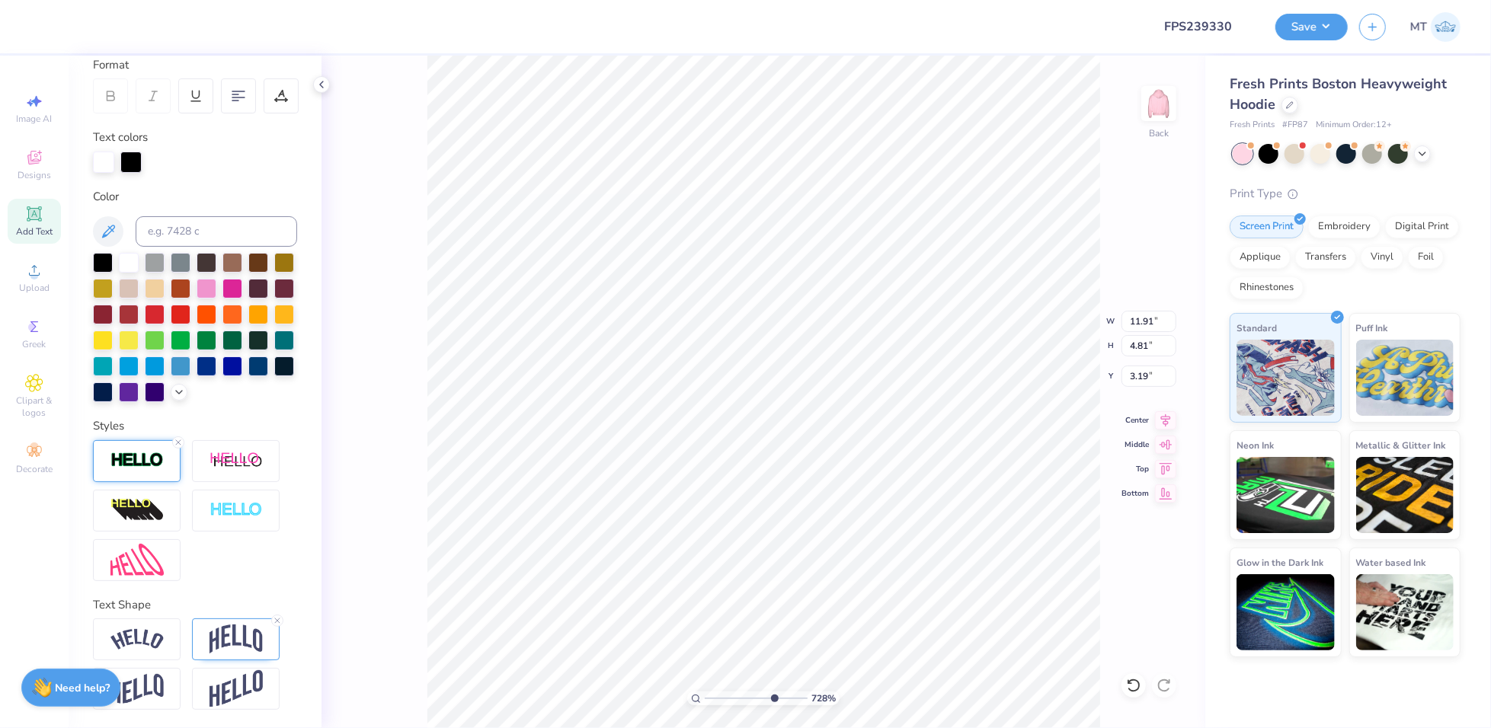
click at [161, 469] on img at bounding box center [136, 461] width 53 height 18
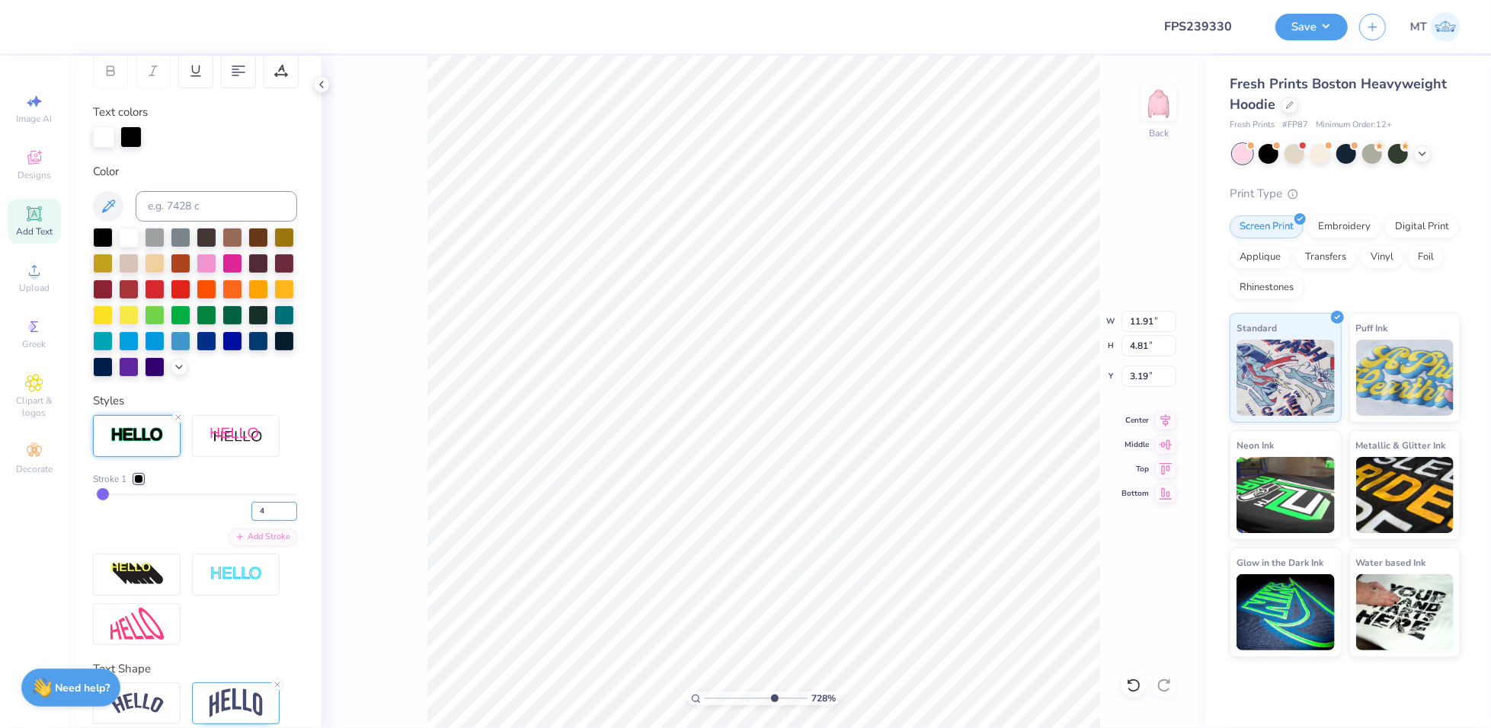
drag, startPoint x: 276, startPoint y: 533, endPoint x: 410, endPoint y: 580, distance: 142.1
type input "4"
click at [276, 521] on input "4" at bounding box center [274, 511] width 46 height 19
type input "7.2845481503304"
type input "4"
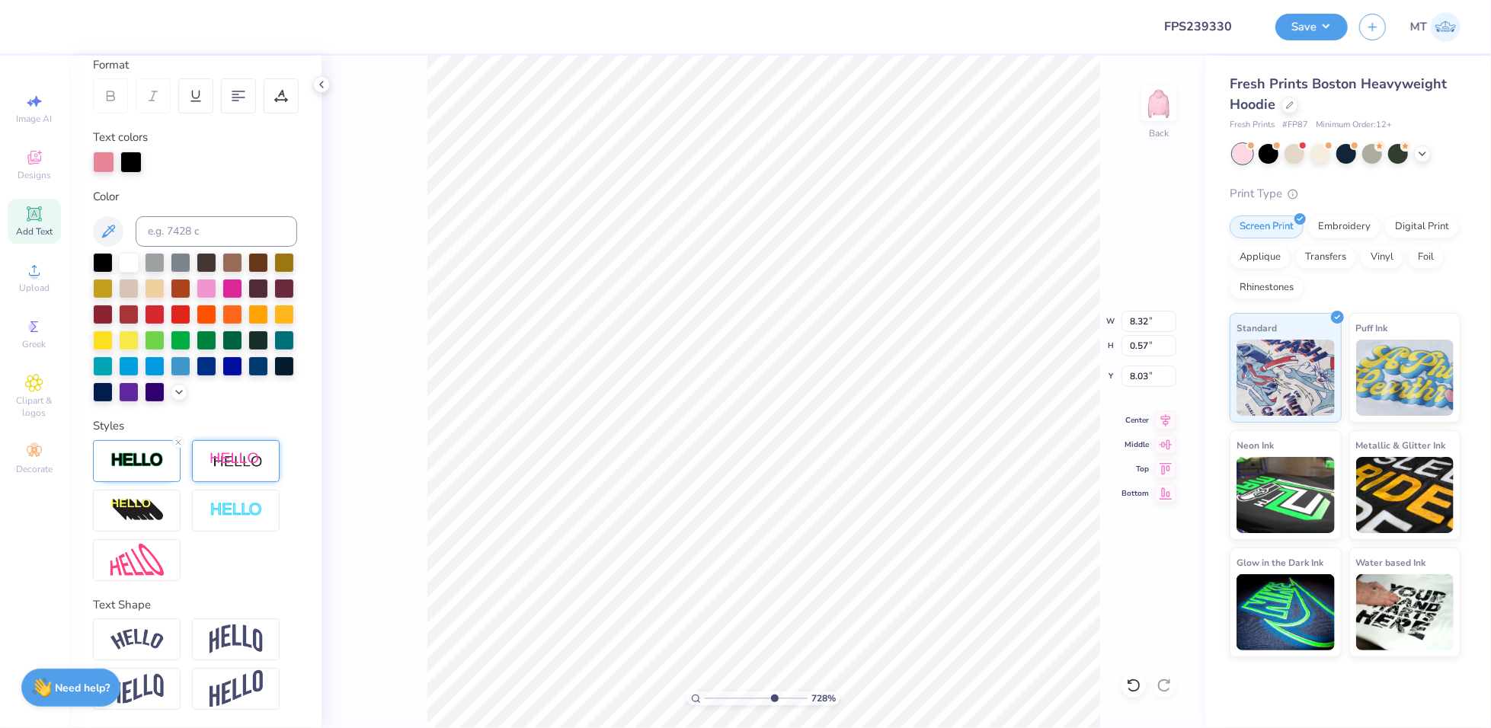
click at [177, 445] on icon at bounding box center [178, 442] width 9 height 9
type input "7.2845481503304"
type input "8.30"
type input "0.55"
type input "8.04"
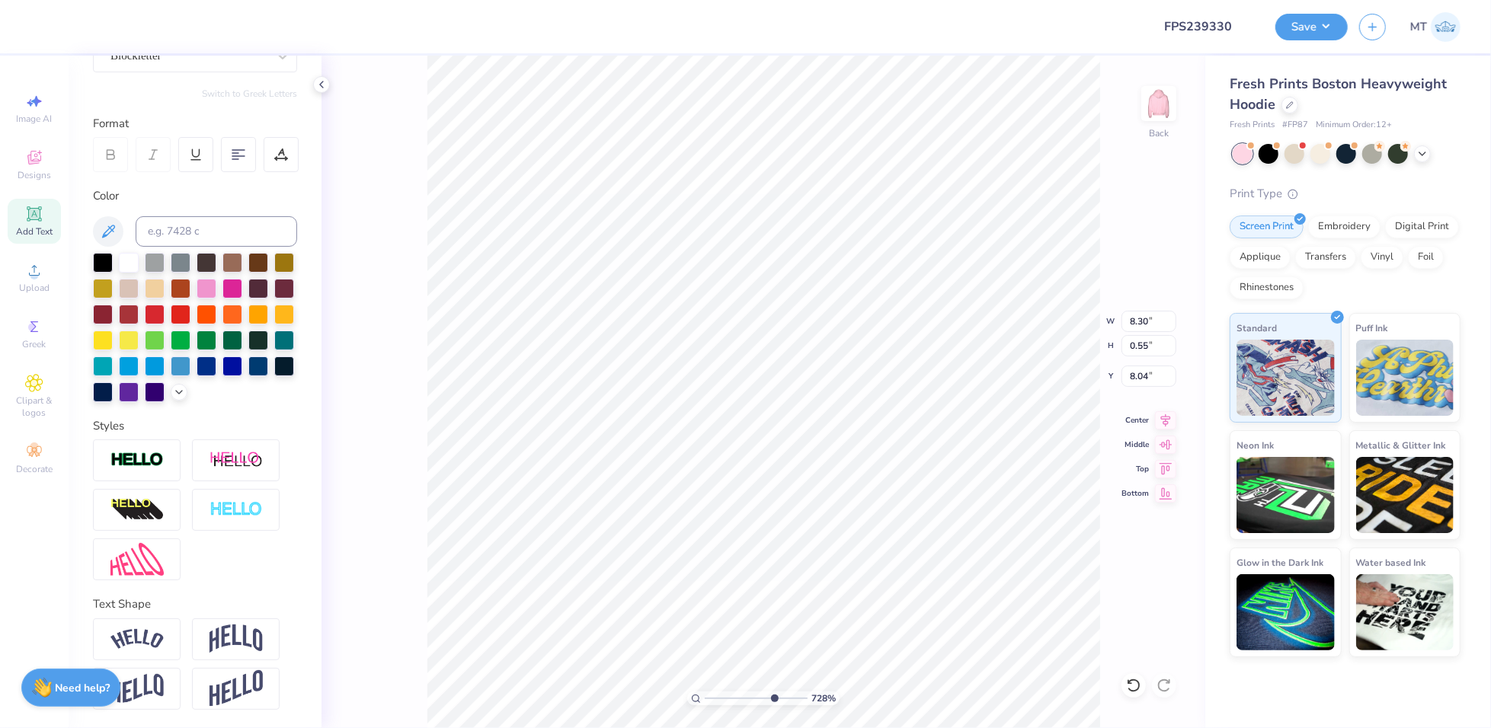
scroll to position [182, 0]
type input "10"
type input "3.05"
type input "2.08150844439239"
click at [66, 27] on div at bounding box center [68, 24] width 21 height 21
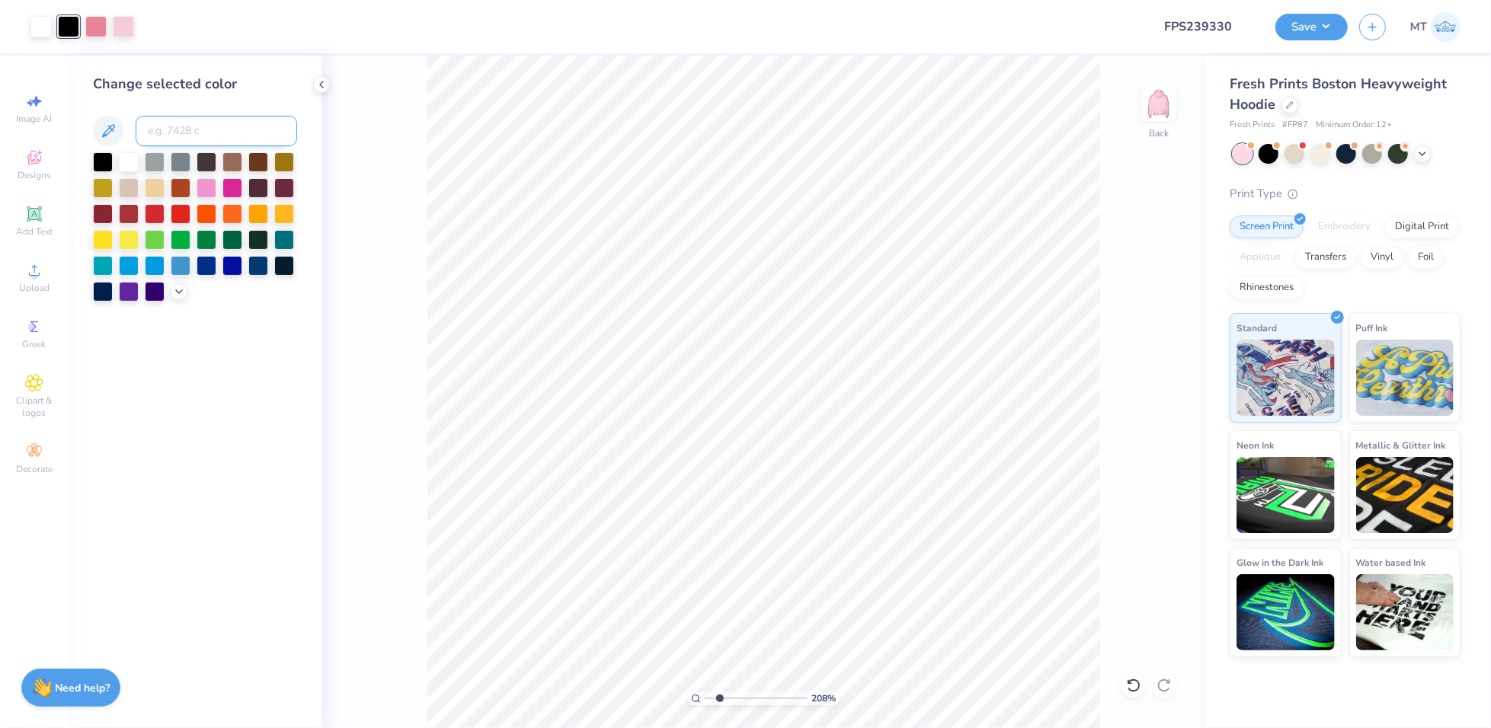
click at [206, 131] on input at bounding box center [216, 131] width 161 height 30
type input "701"
type input "10"
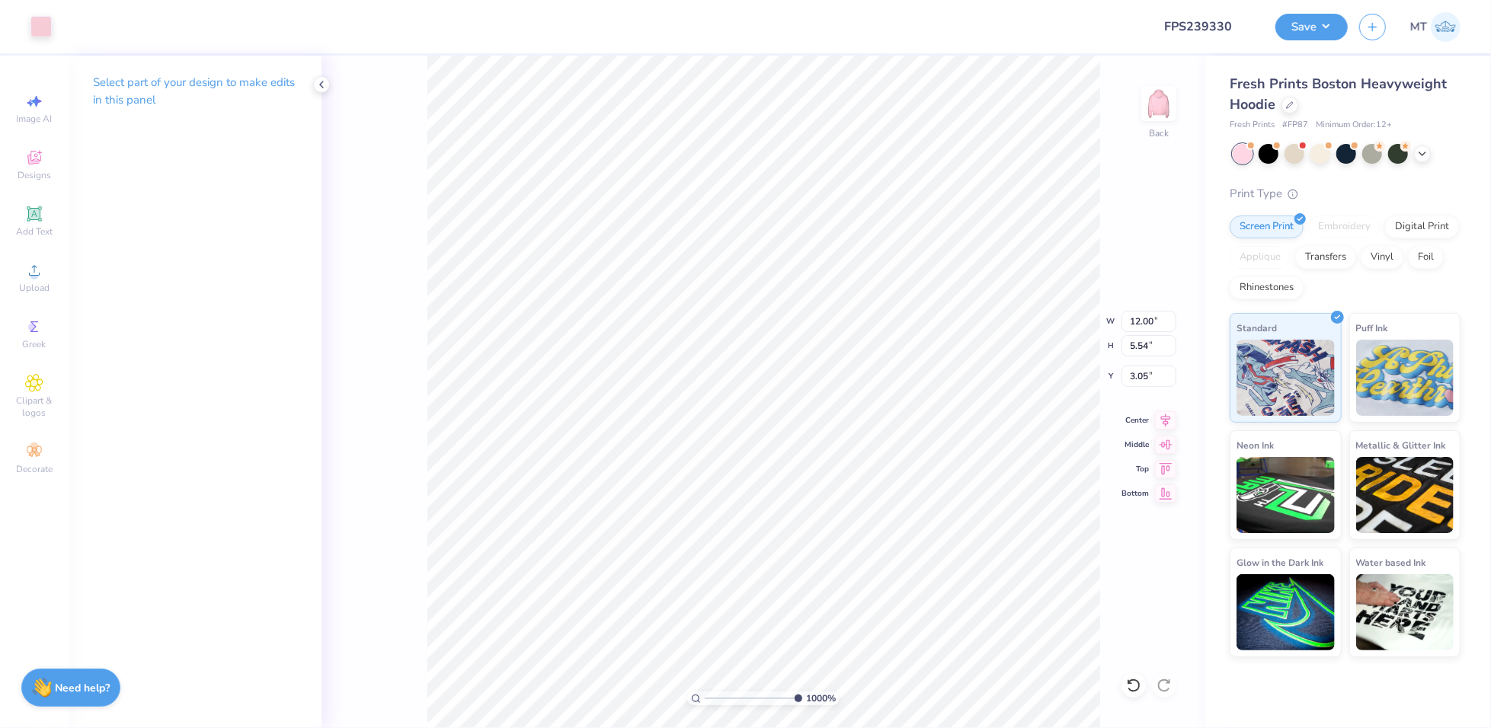
type input "3.06"
type input "1.09862162740936"
type input "3.00"
click at [1139, 325] on input "12.00" at bounding box center [1148, 321] width 55 height 21
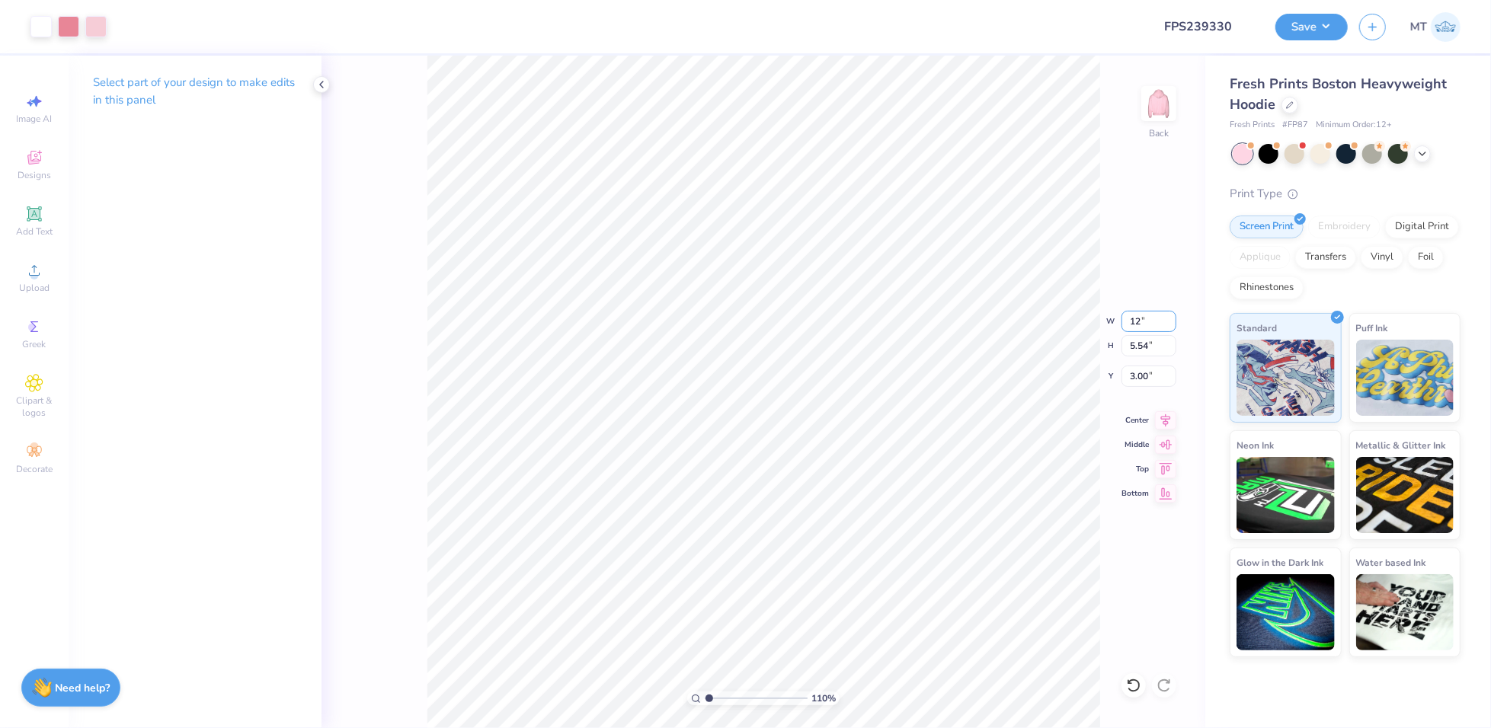
type input "12"
type input "1.09862162740936"
type input "12.00"
type input "5.79952493949666"
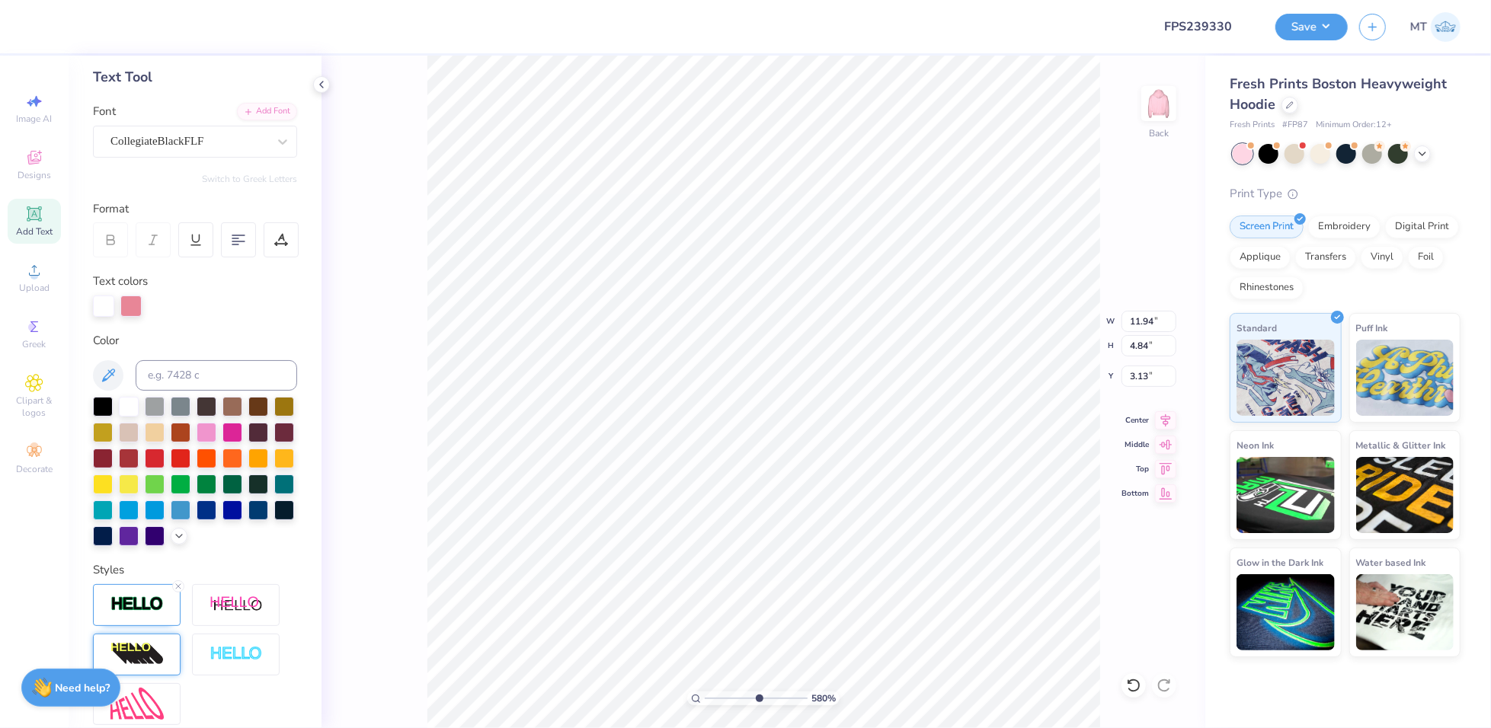
scroll to position [108, 0]
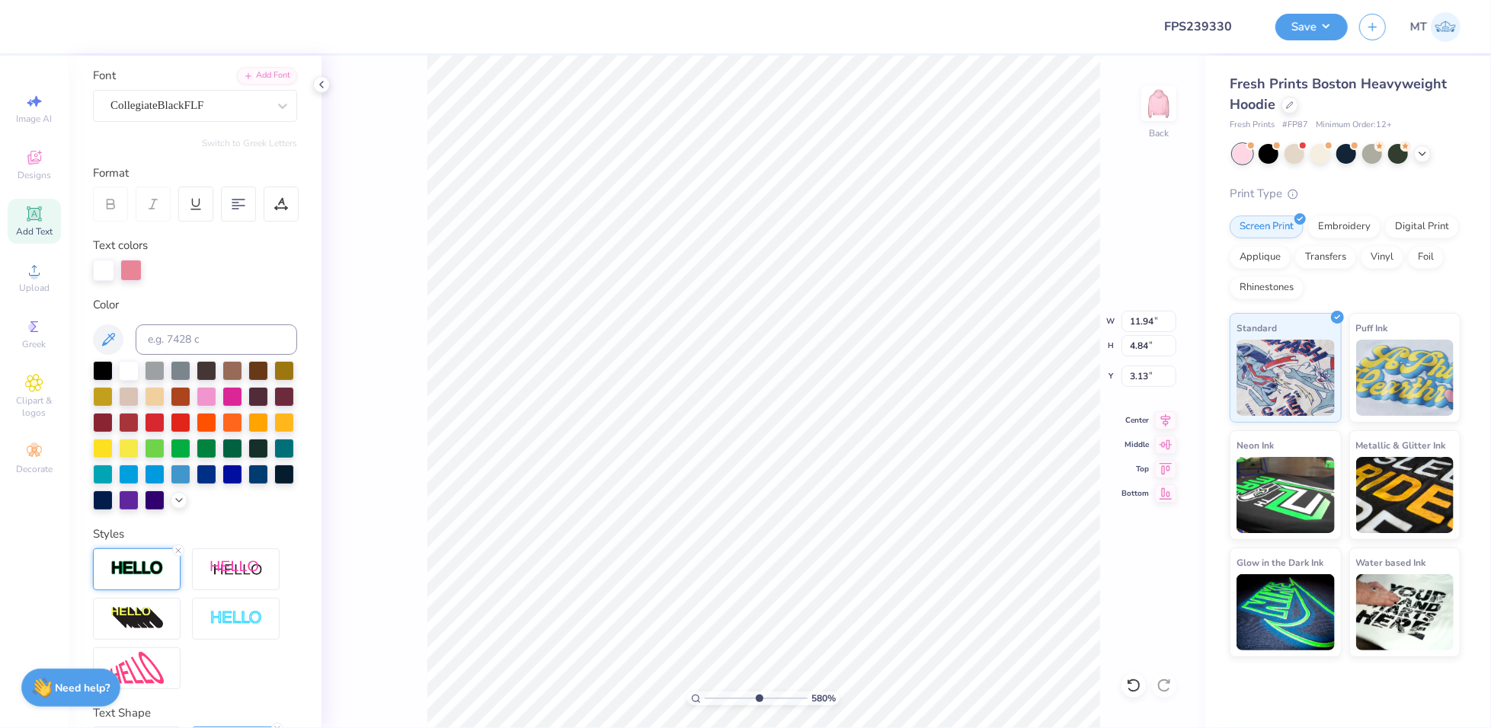
click at [139, 577] on img at bounding box center [136, 569] width 53 height 18
click at [280, 654] on input "5" at bounding box center [274, 644] width 46 height 19
type input "6"
click at [280, 654] on input "6" at bounding box center [274, 644] width 46 height 19
type input "5.79952493949666"
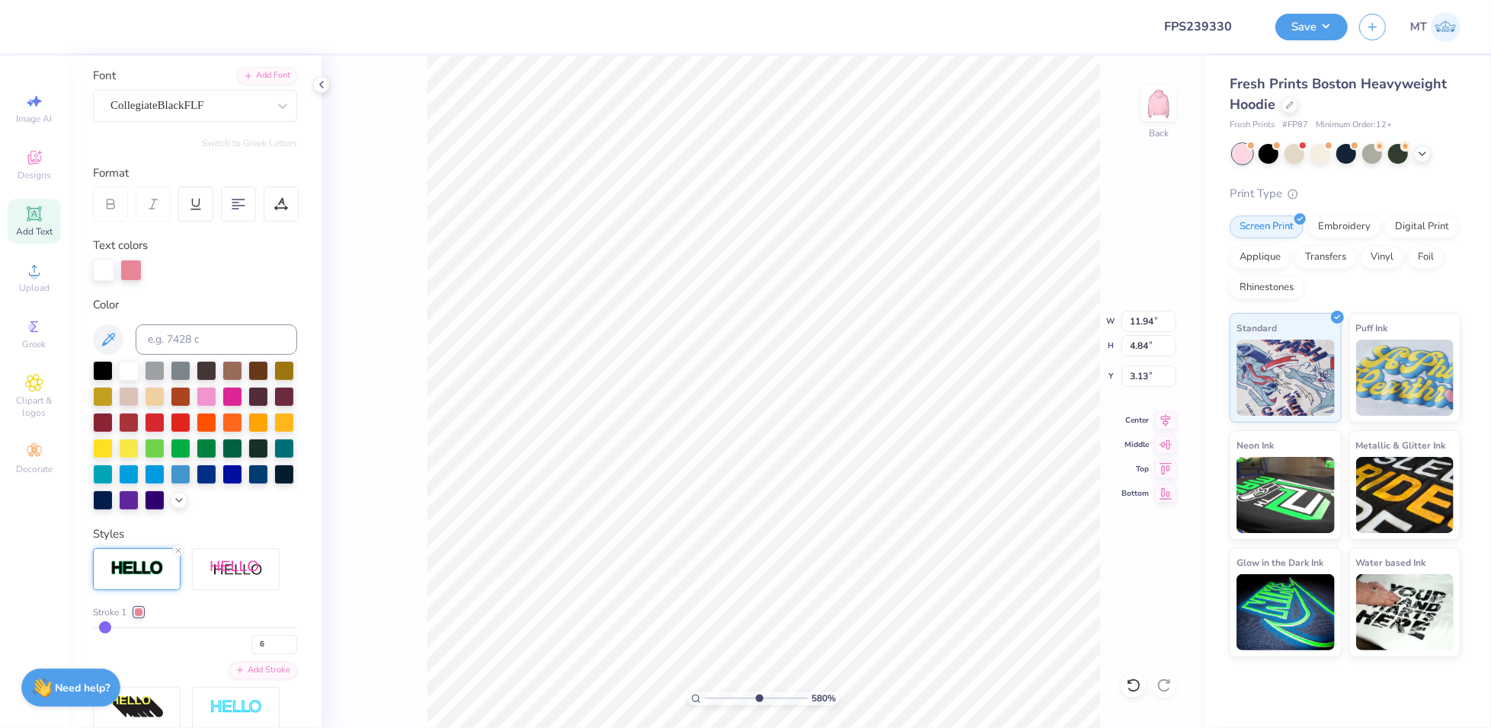
type input "6"
type input "10"
type input "3.00"
type input "5.95477266455118"
type input "12.00"
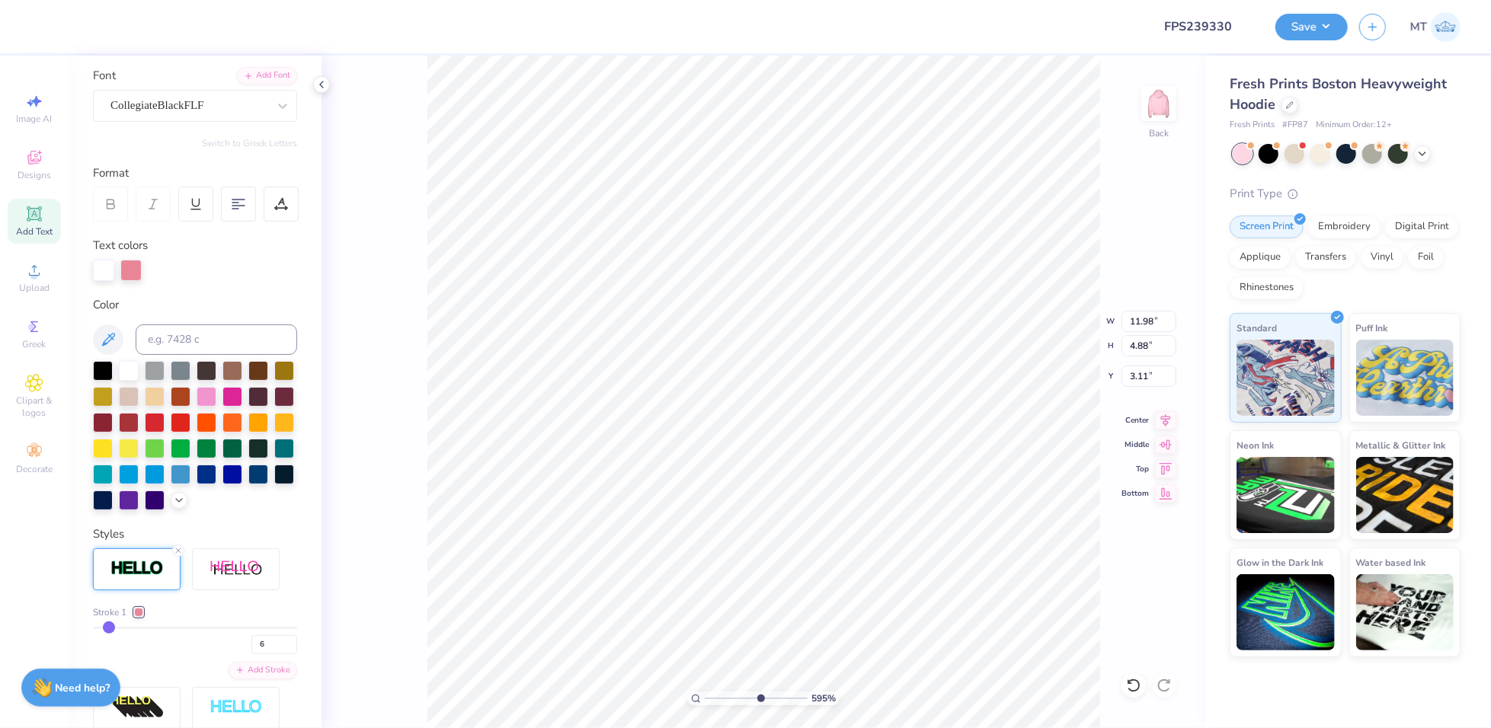
type input "5.54"
type input "3.00"
type input "1"
click at [1287, 34] on button "Save" at bounding box center [1311, 24] width 72 height 27
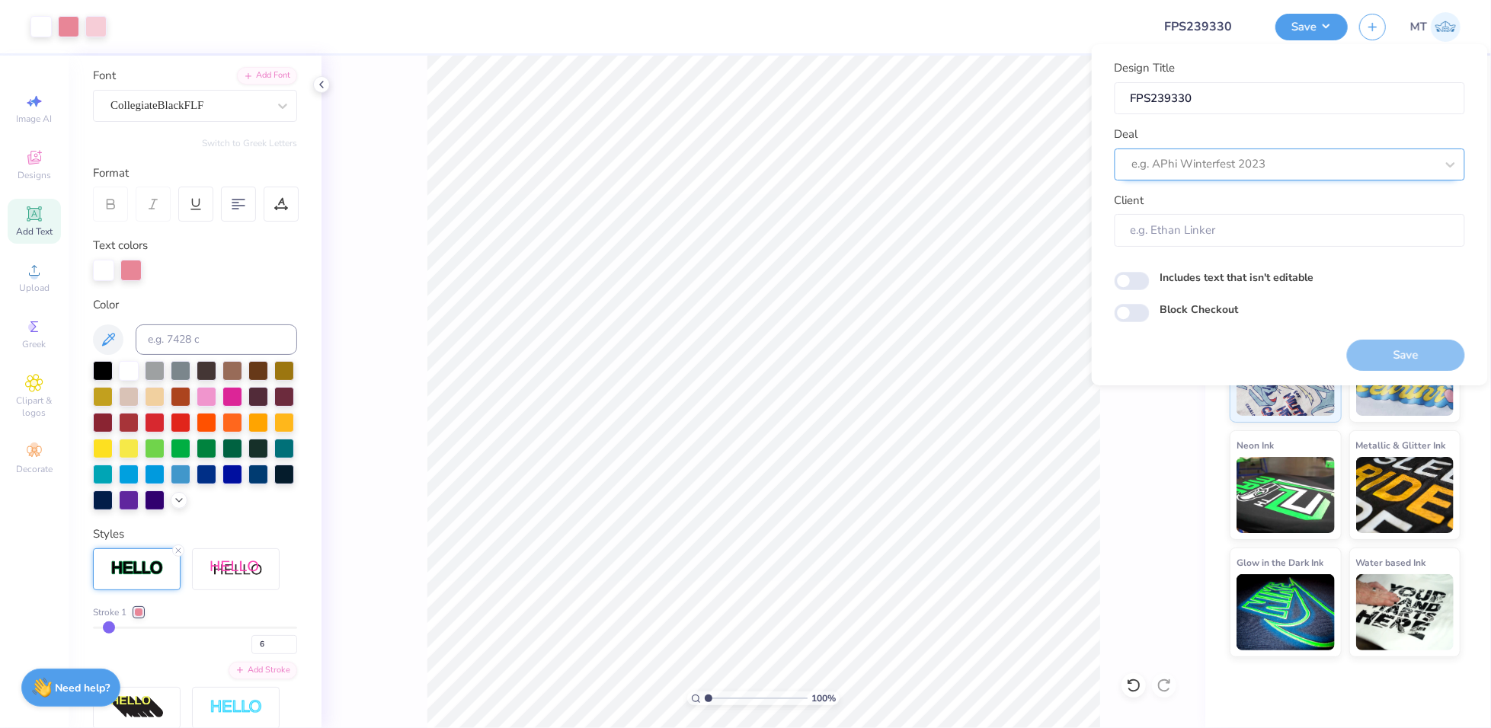
click at [1344, 171] on div at bounding box center [1283, 164] width 303 height 21
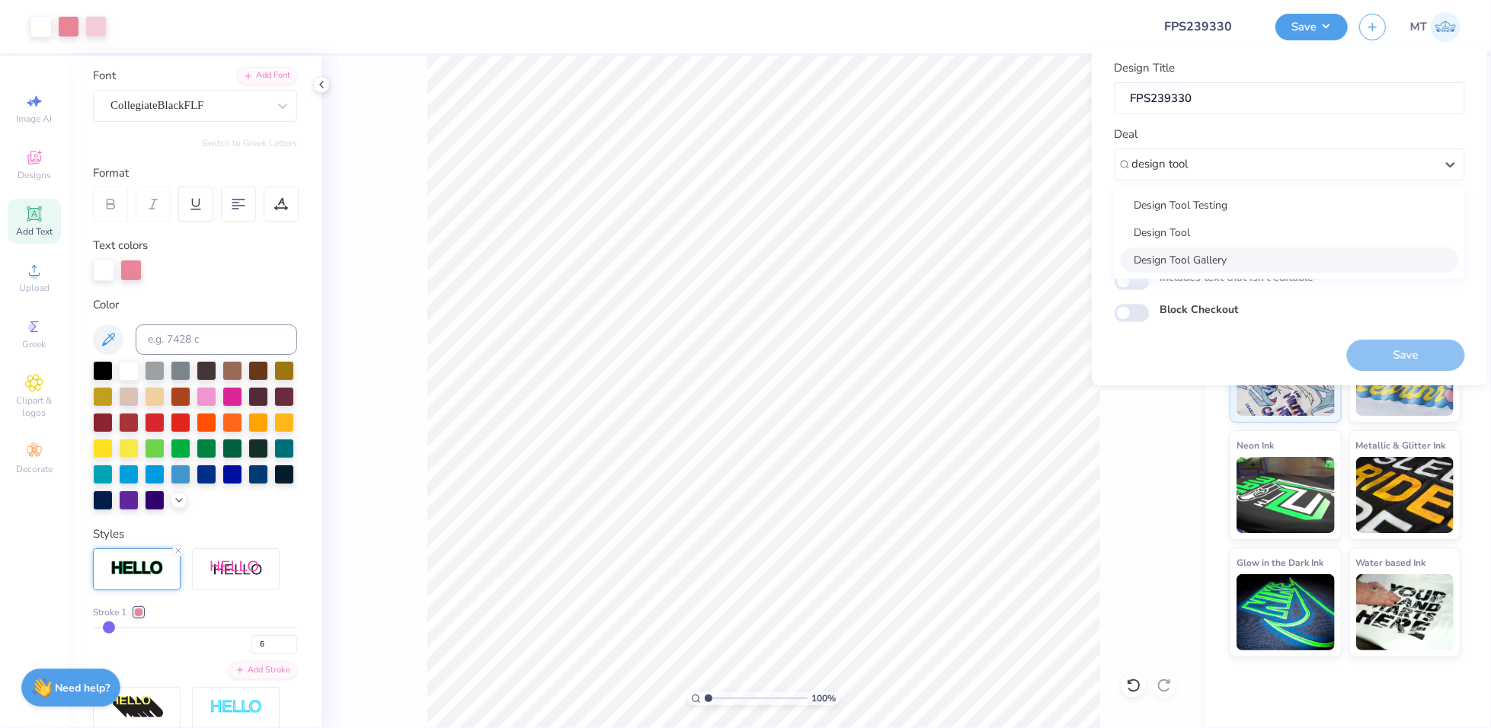
click at [1306, 262] on div "Design Tool Gallery" at bounding box center [1290, 260] width 338 height 25
type input "design tool"
type input "Design Tool Gallery User"
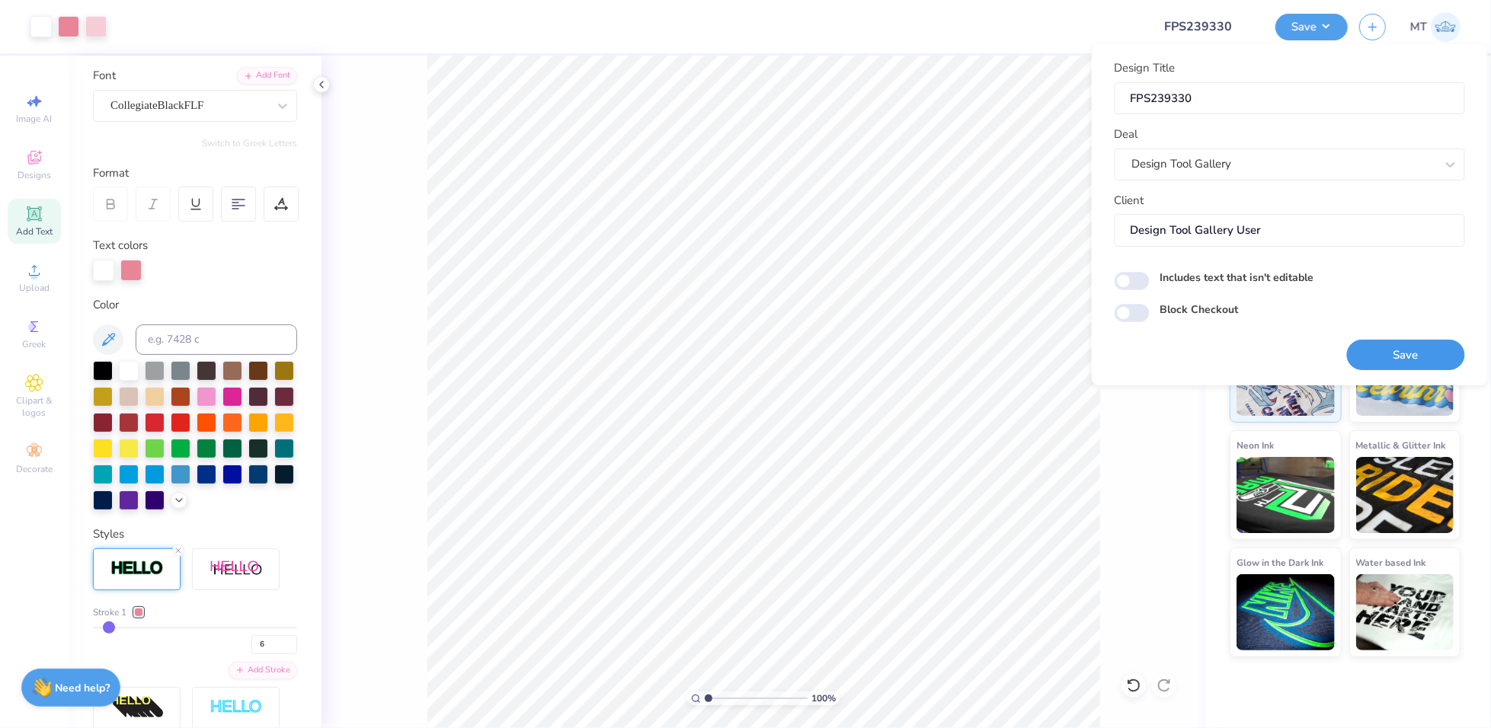
click at [1405, 357] on button "Save" at bounding box center [1406, 355] width 118 height 31
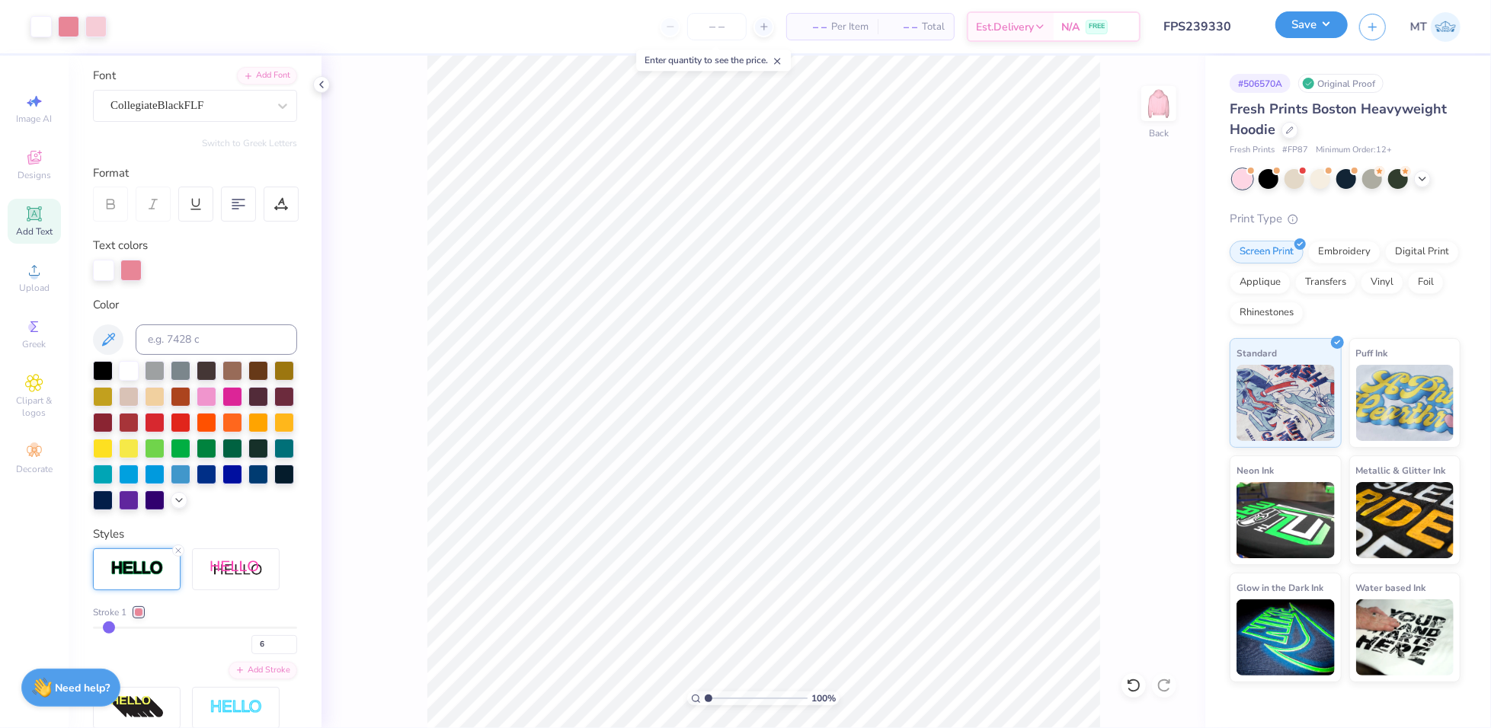
click at [1323, 34] on button "Save" at bounding box center [1311, 24] width 72 height 27
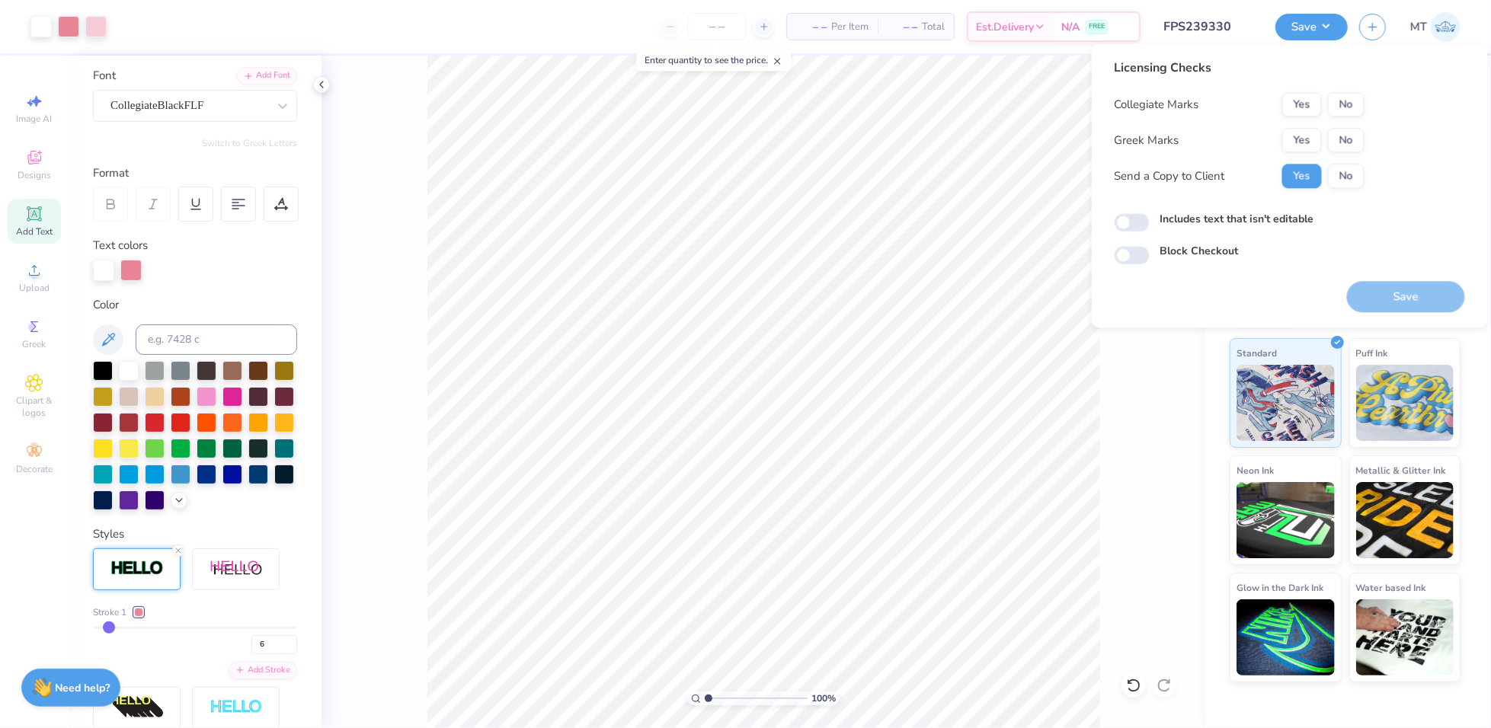
click at [1306, 152] on div "Collegiate Marks Yes No Greek Marks Yes No Send a Copy to Client Yes No" at bounding box center [1239, 140] width 250 height 96
click at [1316, 135] on button "Yes" at bounding box center [1302, 140] width 40 height 24
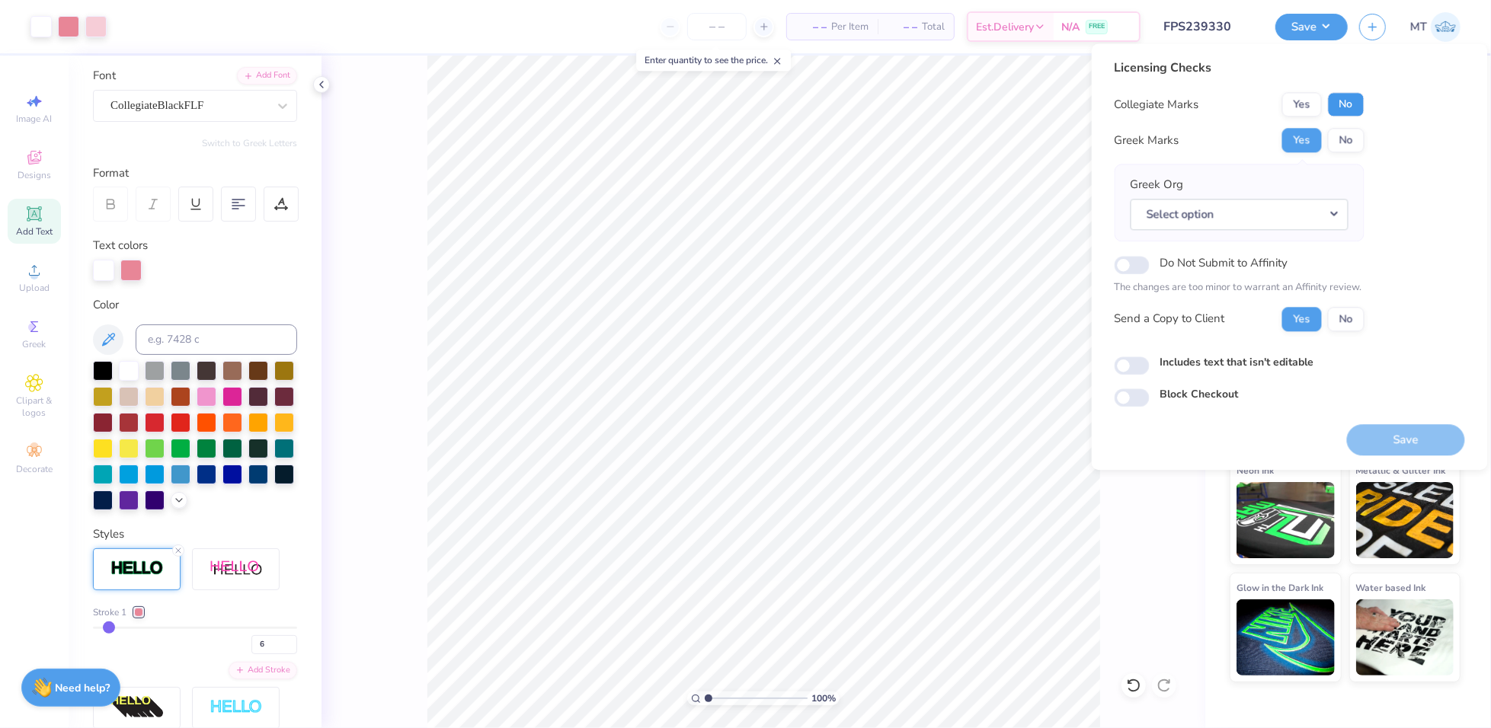
click at [1344, 107] on button "No" at bounding box center [1346, 104] width 37 height 24
click at [1325, 229] on button "Select option" at bounding box center [1239, 214] width 218 height 31
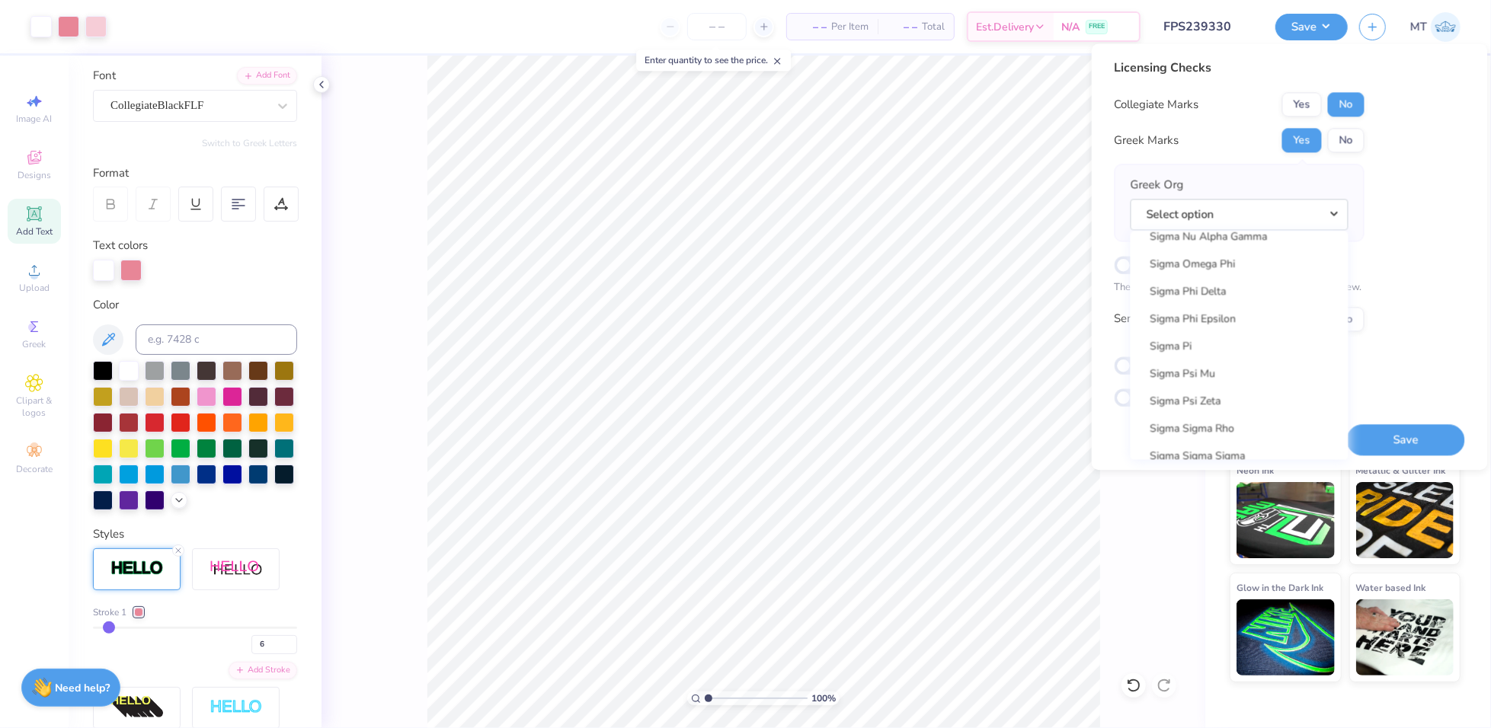
scroll to position [11957, 0]
click at [1239, 337] on link "Zeta Tau Alpha" at bounding box center [1240, 331] width 206 height 25
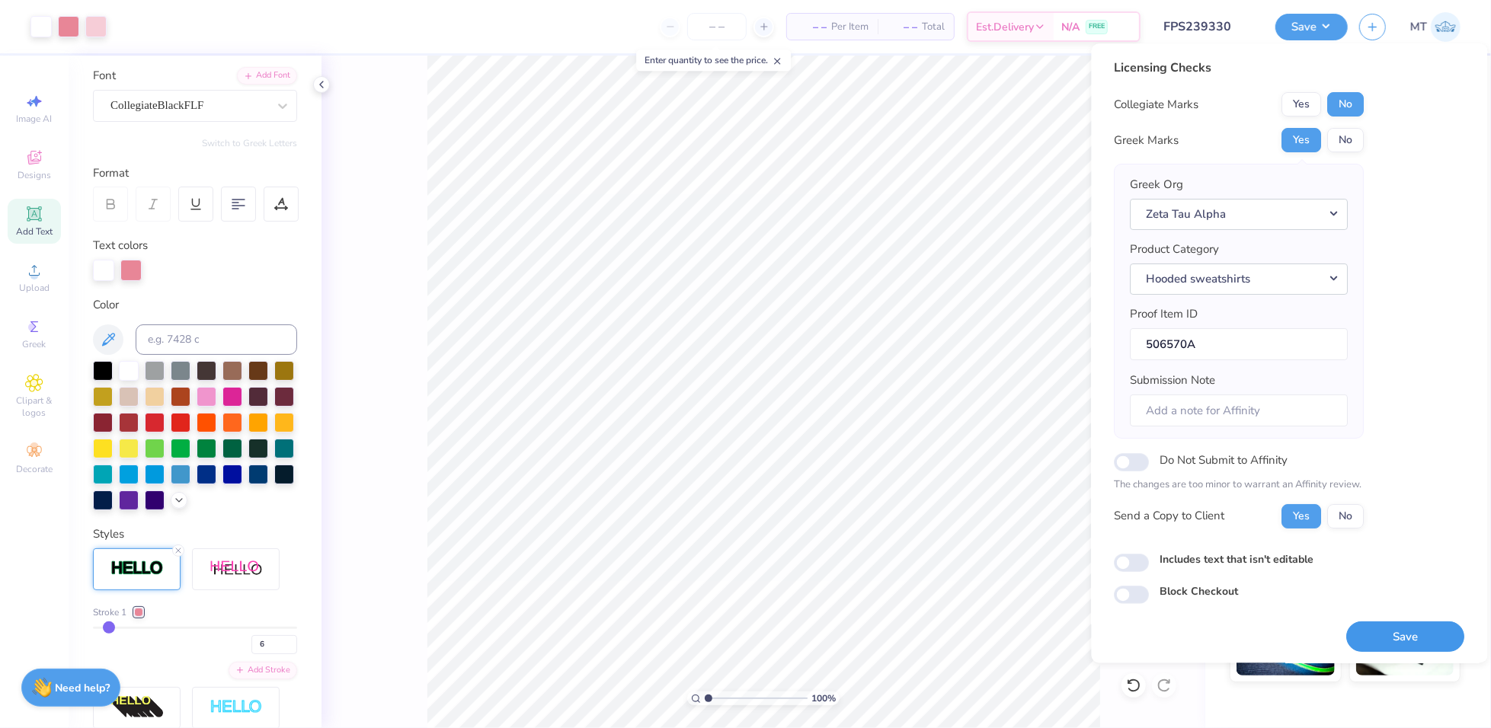
click at [1380, 622] on button "Save" at bounding box center [1406, 637] width 118 height 31
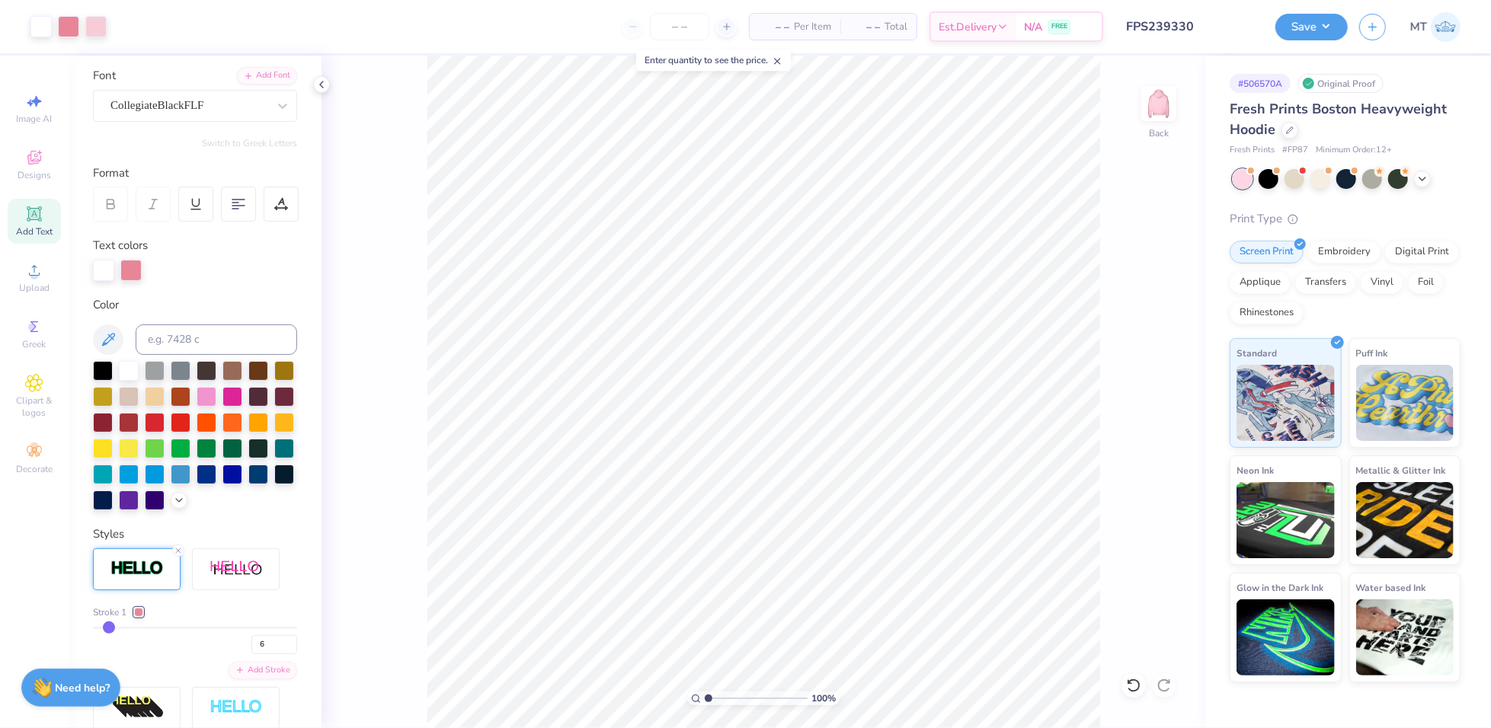
click at [1186, 30] on input "FPS239330" at bounding box center [1188, 26] width 149 height 30
